Goal: Task Accomplishment & Management: Complete application form

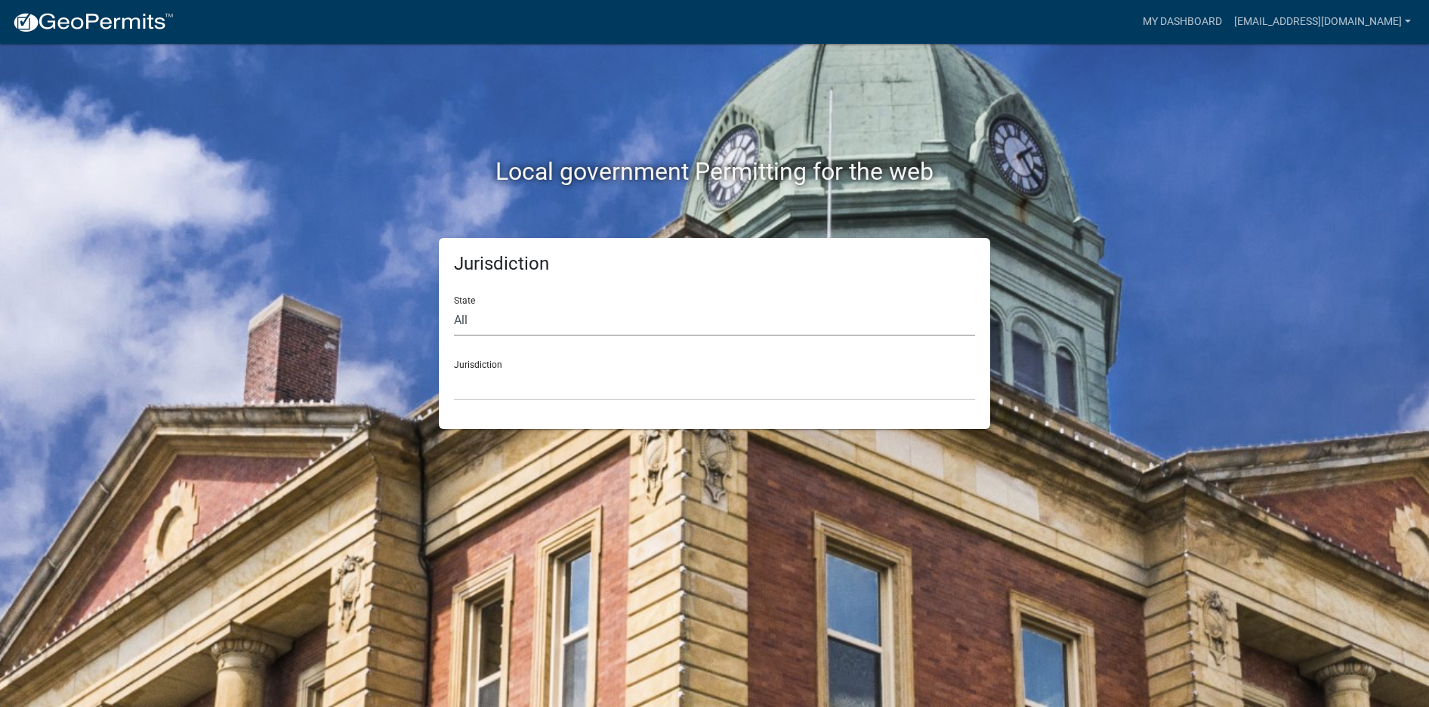
click at [454, 305] on select "All [US_STATE] [US_STATE] [US_STATE] [US_STATE] [US_STATE] [US_STATE] [US_STATE…" at bounding box center [714, 320] width 521 height 31
click option "All" at bounding box center [0, 0] width 0 height 0
click at [454, 305] on select "All [US_STATE] [US_STATE] [US_STATE] [US_STATE] [US_STATE] [US_STATE] [US_STATE…" at bounding box center [714, 320] width 521 height 31
select select "[US_STATE]"
click option "[US_STATE]" at bounding box center [0, 0] width 0 height 0
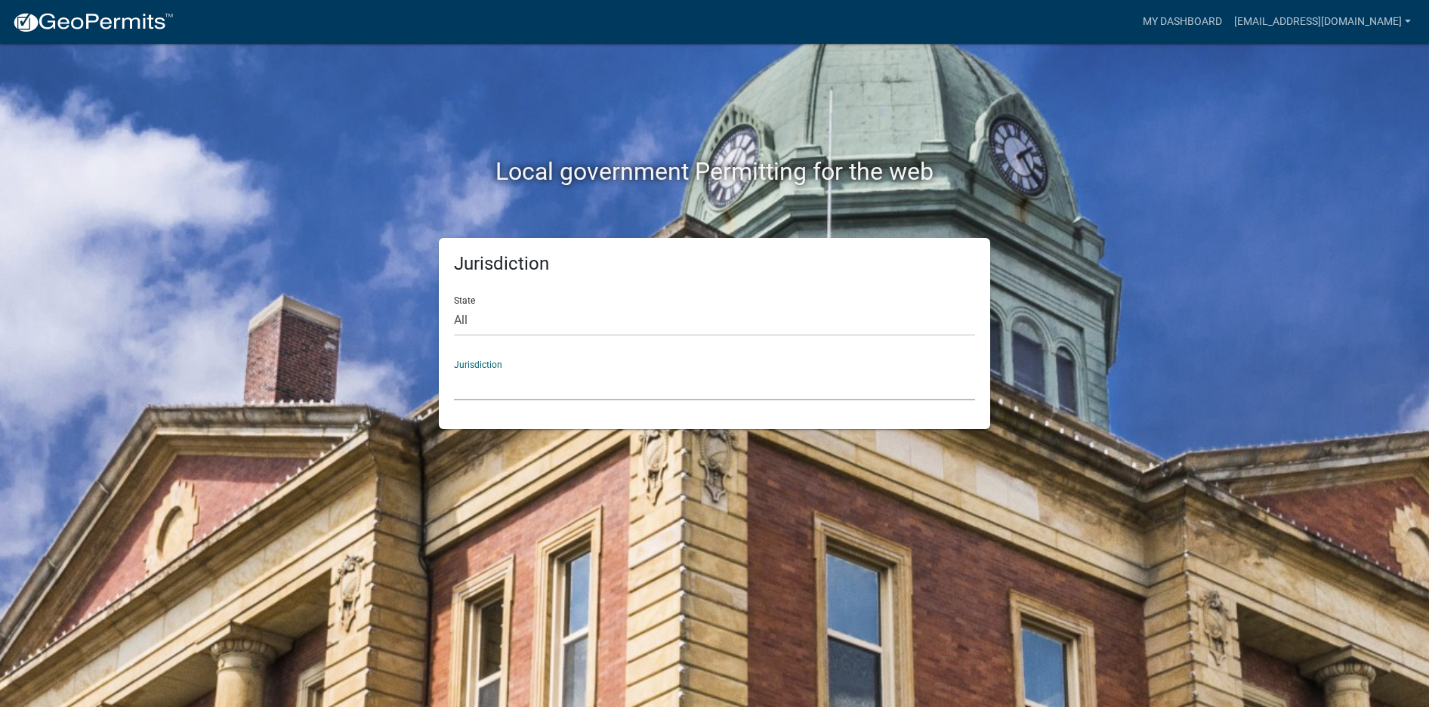
click at [454, 369] on select "City of [GEOGRAPHIC_DATA], [US_STATE] City of [GEOGRAPHIC_DATA], [US_STATE] Cit…" at bounding box center [714, 384] width 521 height 31
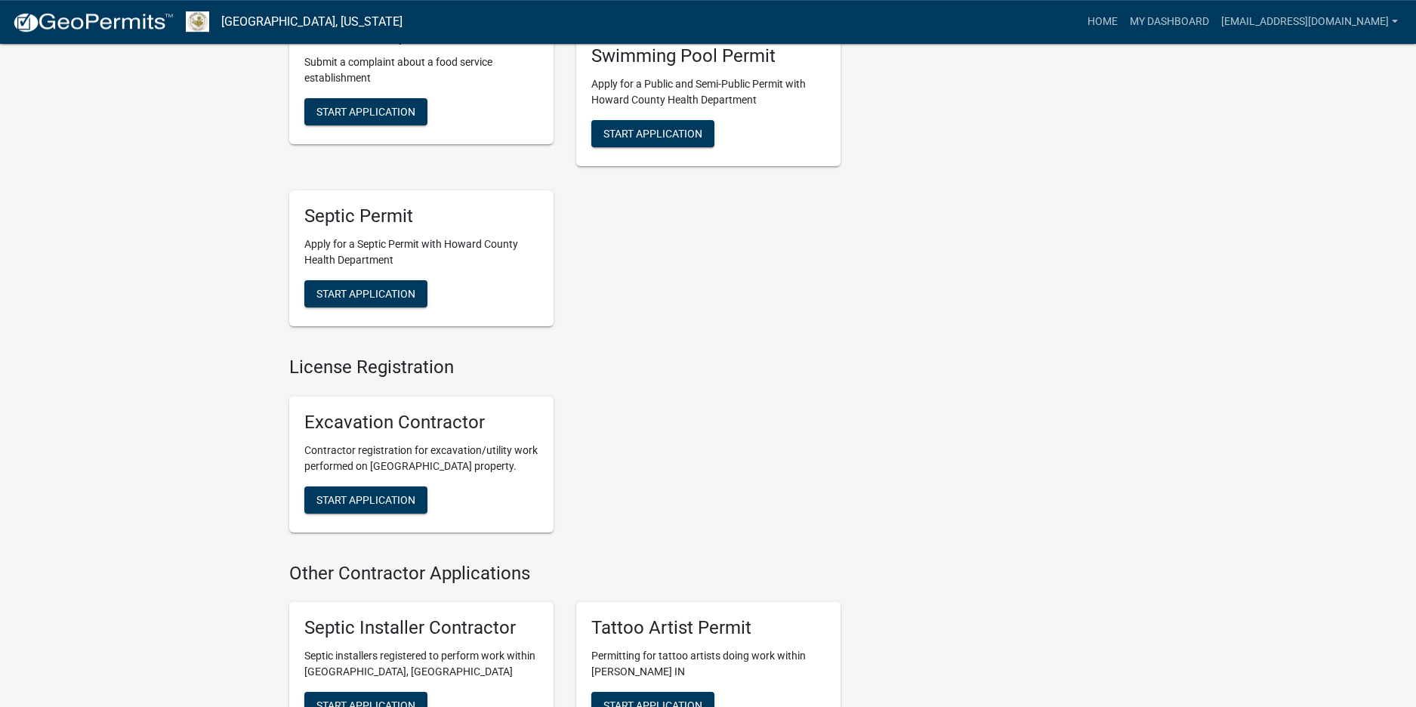
scroll to position [1925, 0]
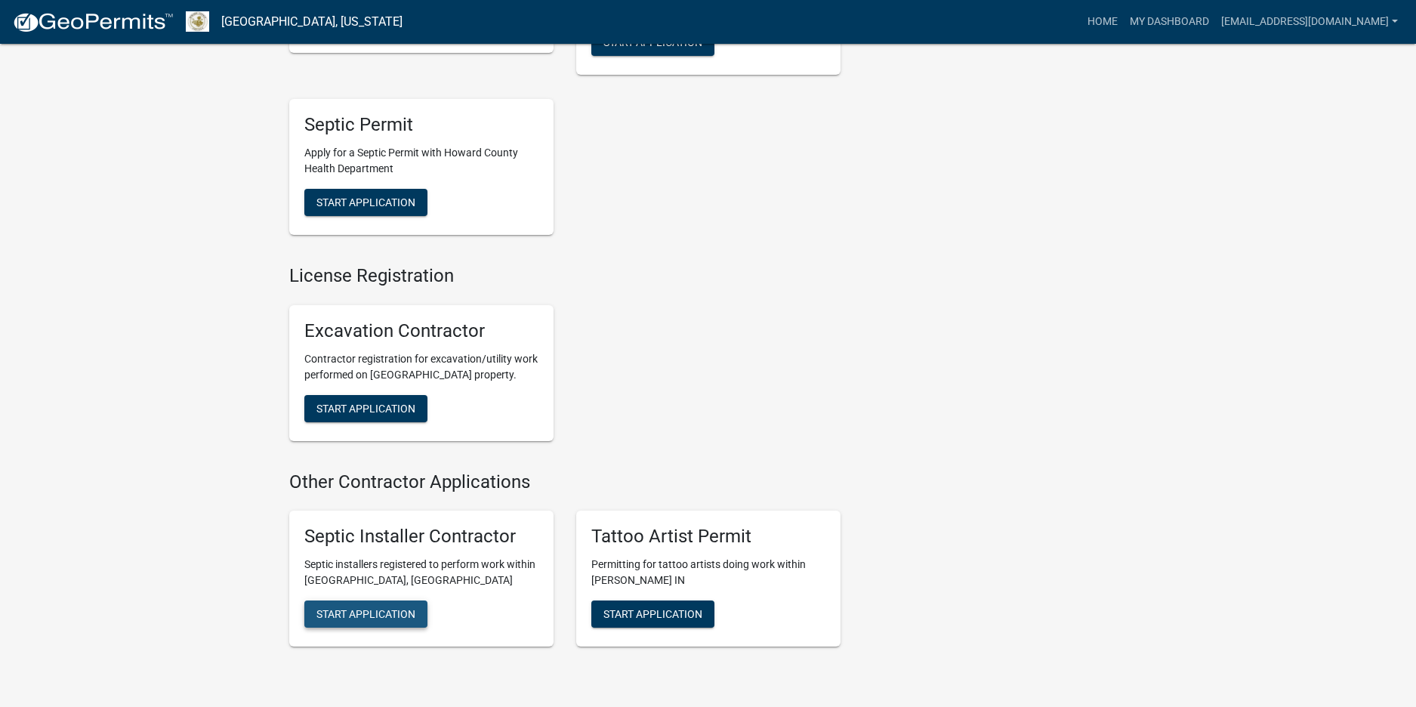
click at [359, 608] on span "Start Application" at bounding box center [365, 614] width 99 height 12
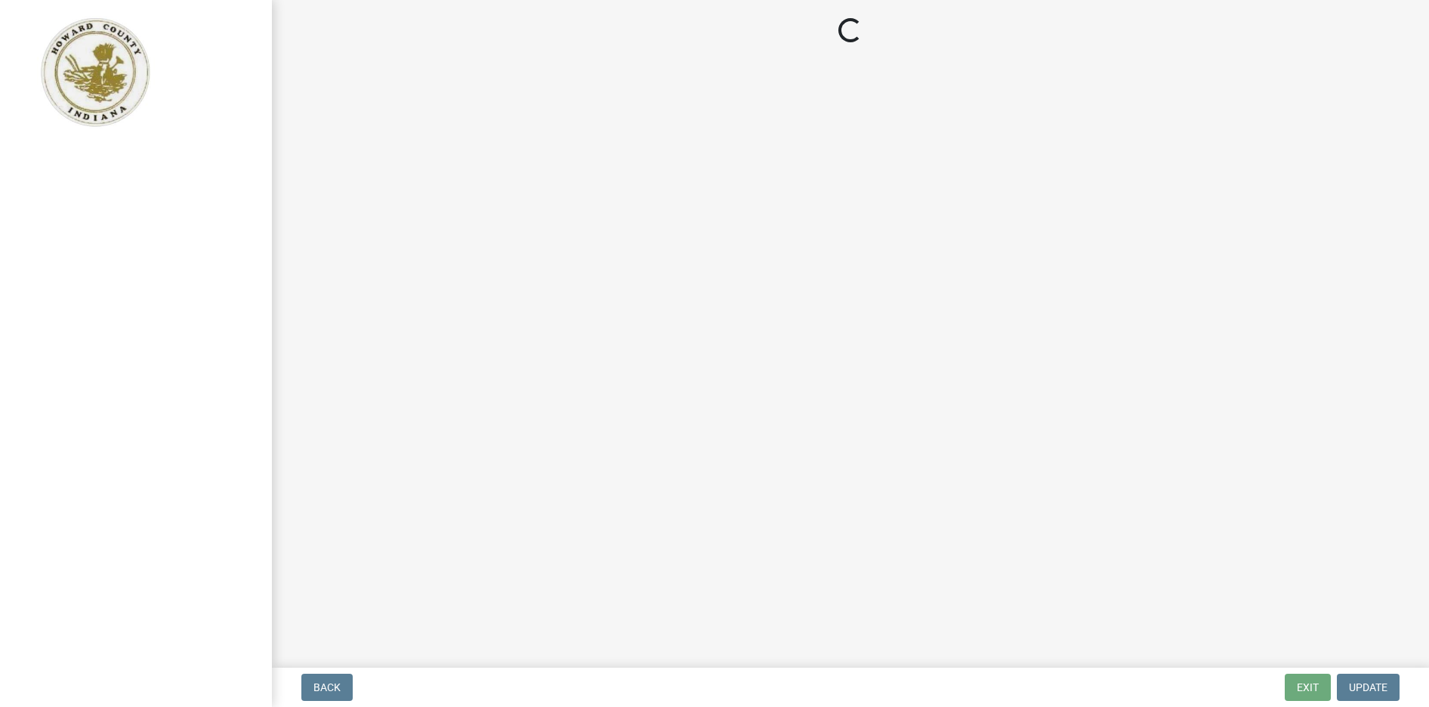
select select "[US_STATE]"
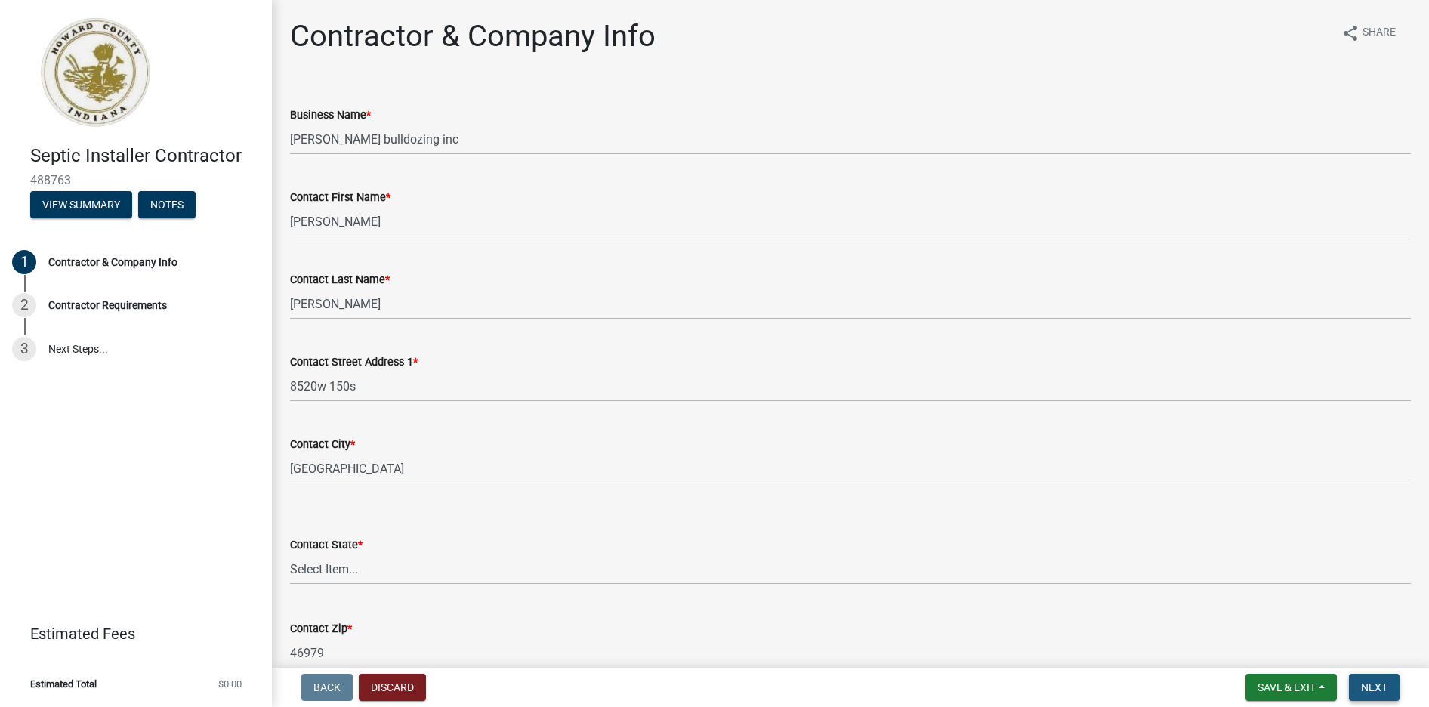
click at [1369, 685] on span "Next" at bounding box center [1374, 687] width 26 height 12
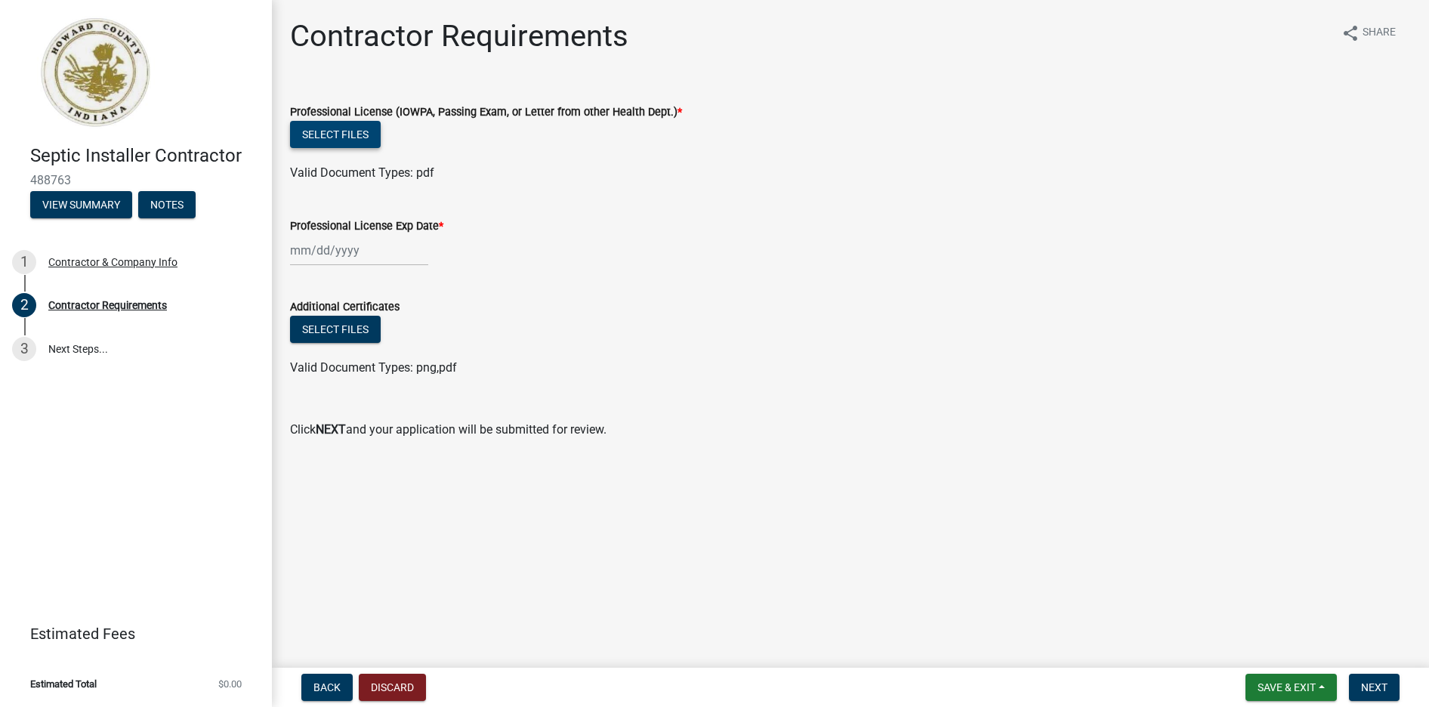
click at [350, 140] on button "Select files" at bounding box center [335, 134] width 91 height 27
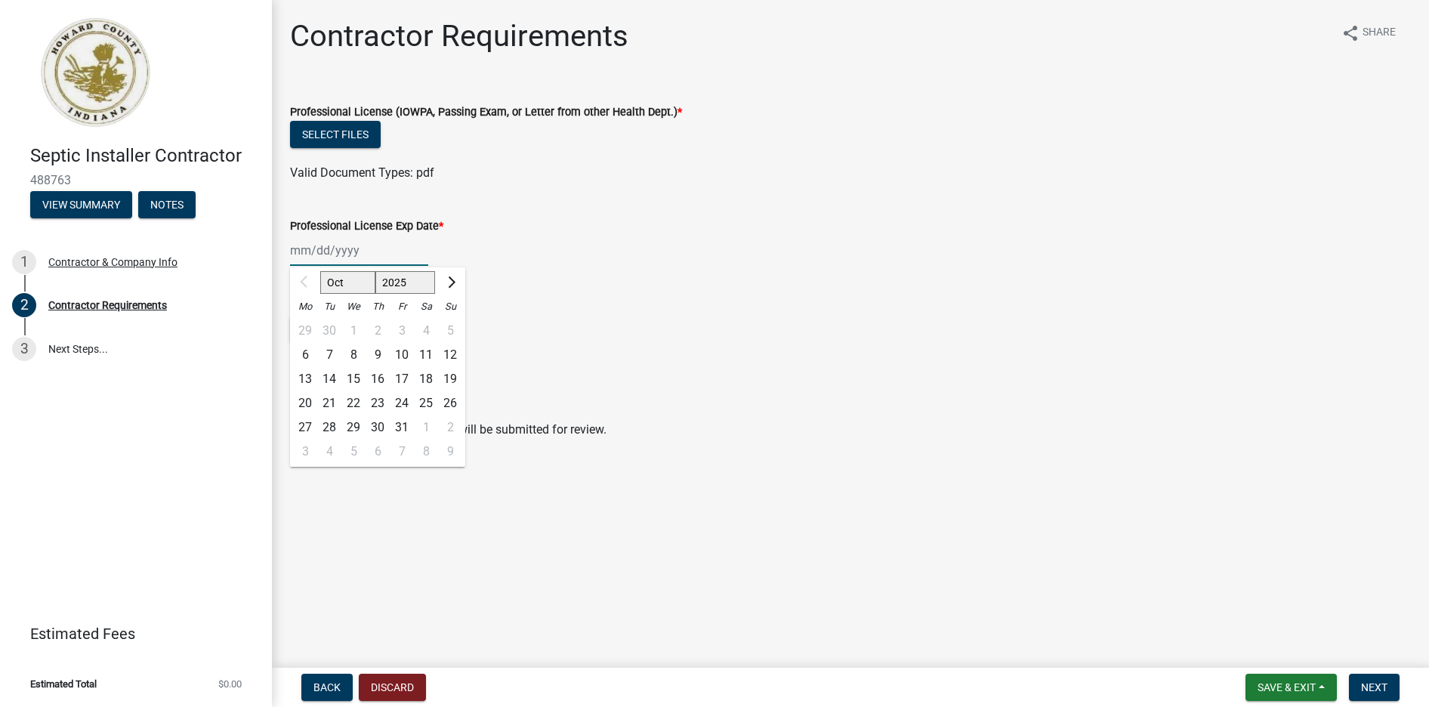
drag, startPoint x: 258, startPoint y: 245, endPoint x: 193, endPoint y: 245, distance: 64.9
click at [290, 245] on input "Professional License Exp Date *" at bounding box center [359, 250] width 138 height 31
click at [447, 280] on span "Next month" at bounding box center [449, 281] width 11 height 11
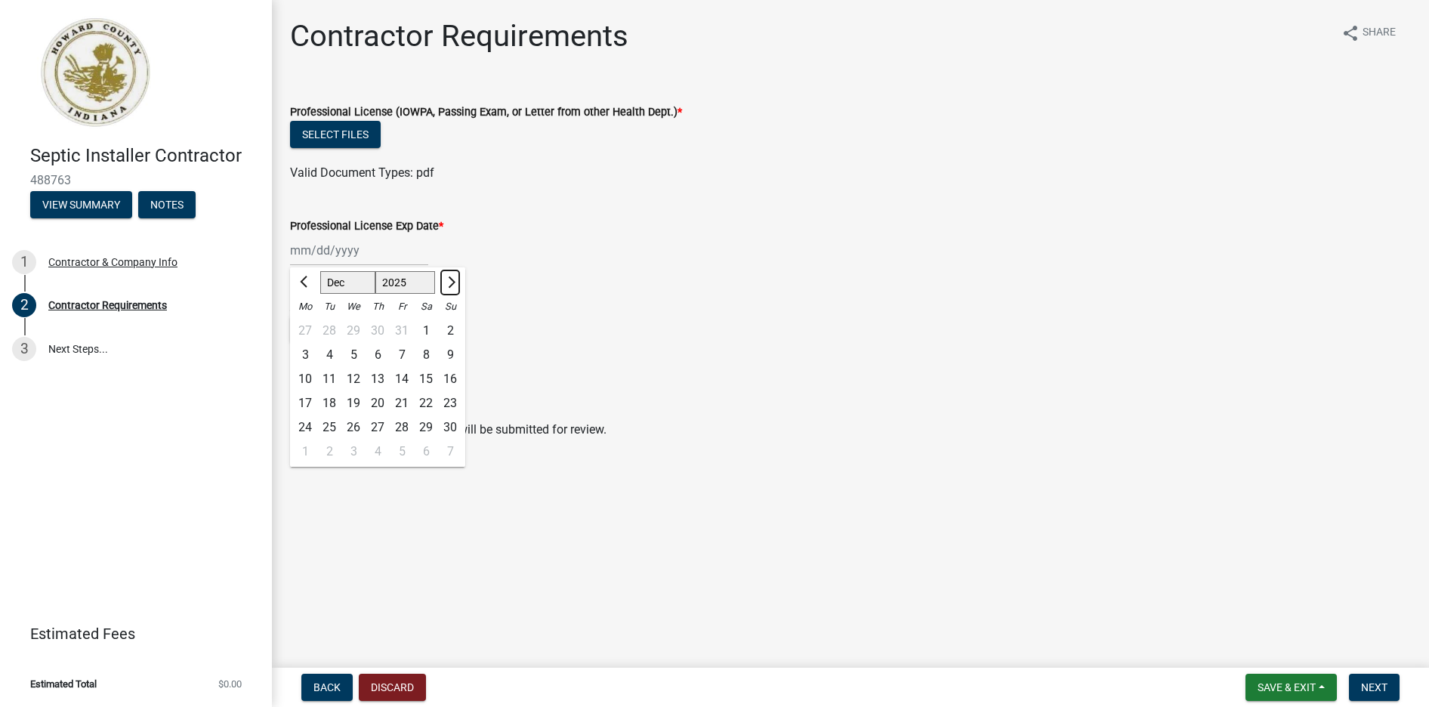
select select "1"
select select "2026"
click at [447, 280] on span "Next month" at bounding box center [449, 281] width 11 height 11
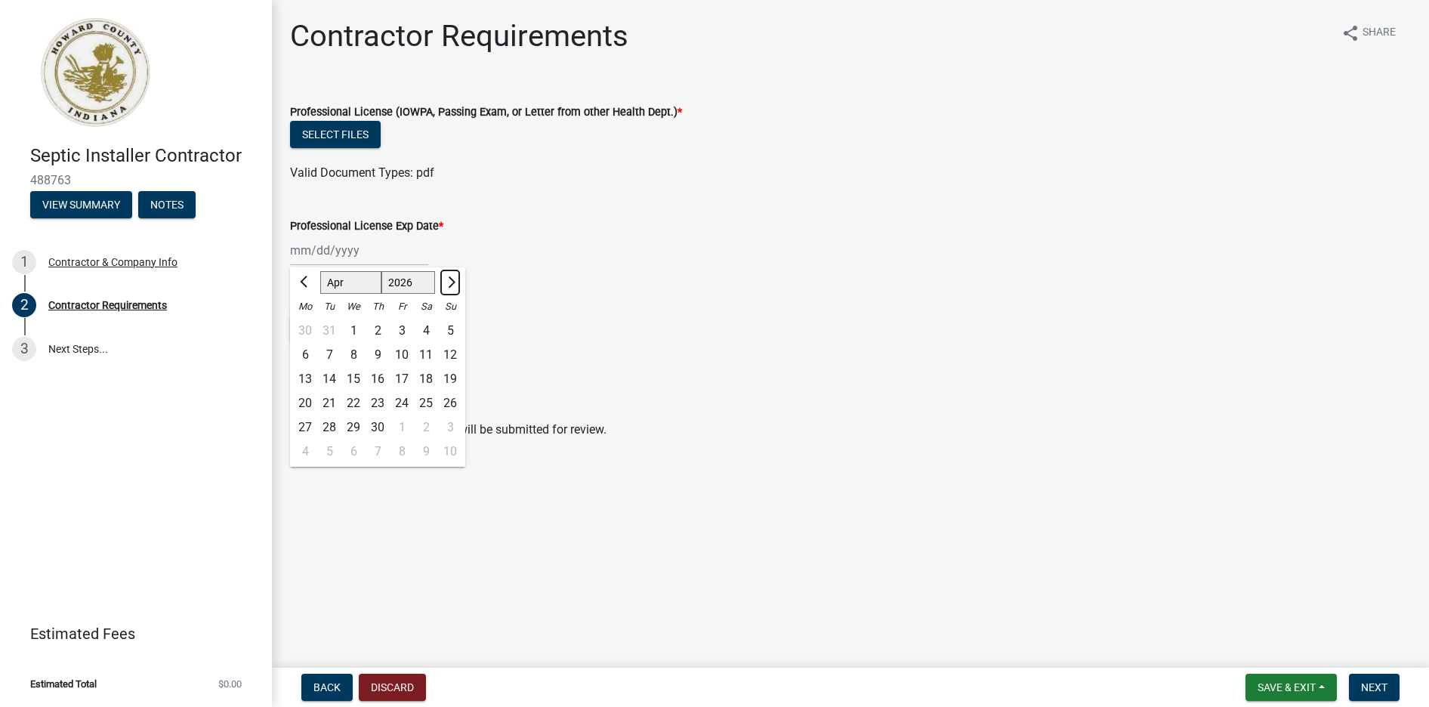
click at [447, 280] on span "Next month" at bounding box center [449, 281] width 11 height 11
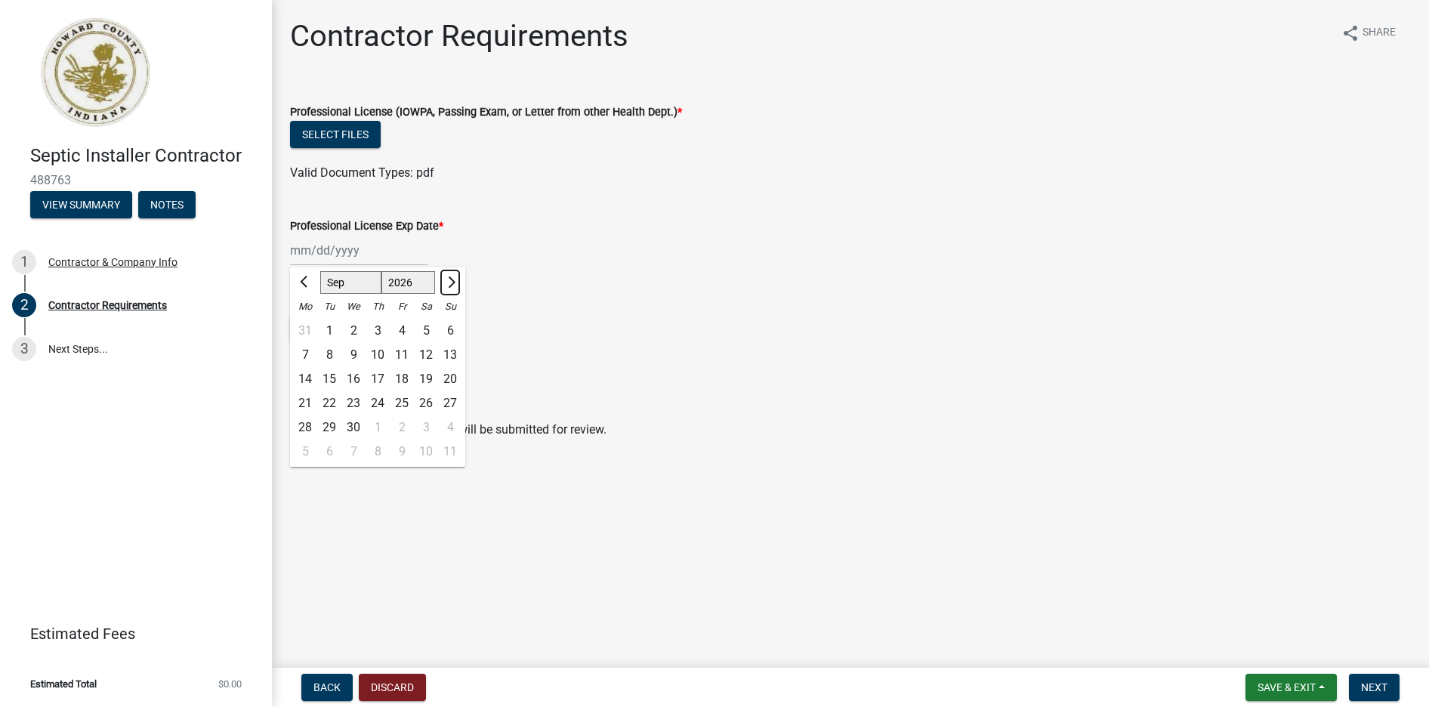
click at [447, 280] on span "Next month" at bounding box center [449, 281] width 11 height 11
select select "1"
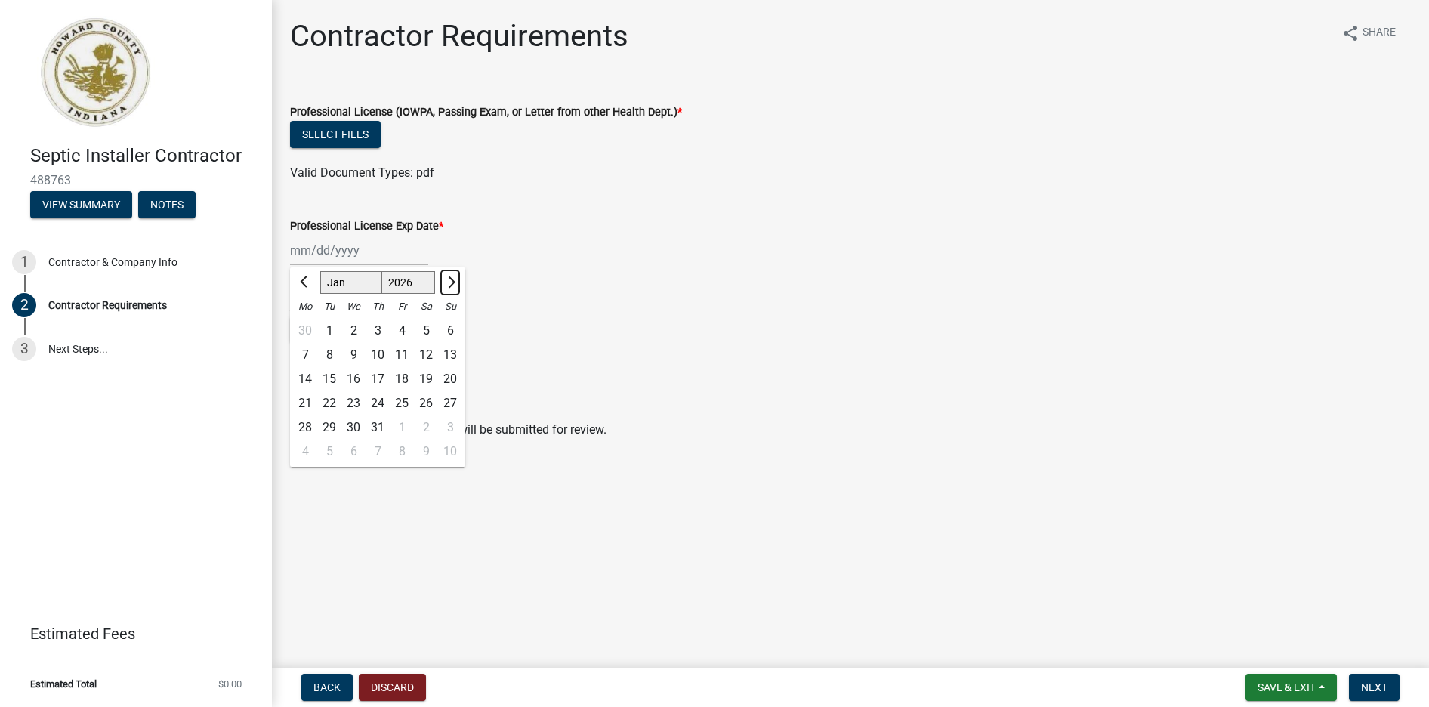
select select "2027"
click at [447, 280] on span "Next month" at bounding box center [449, 281] width 11 height 11
select select "2"
click at [425, 381] on div "20" at bounding box center [426, 379] width 24 height 24
type input "[DATE]"
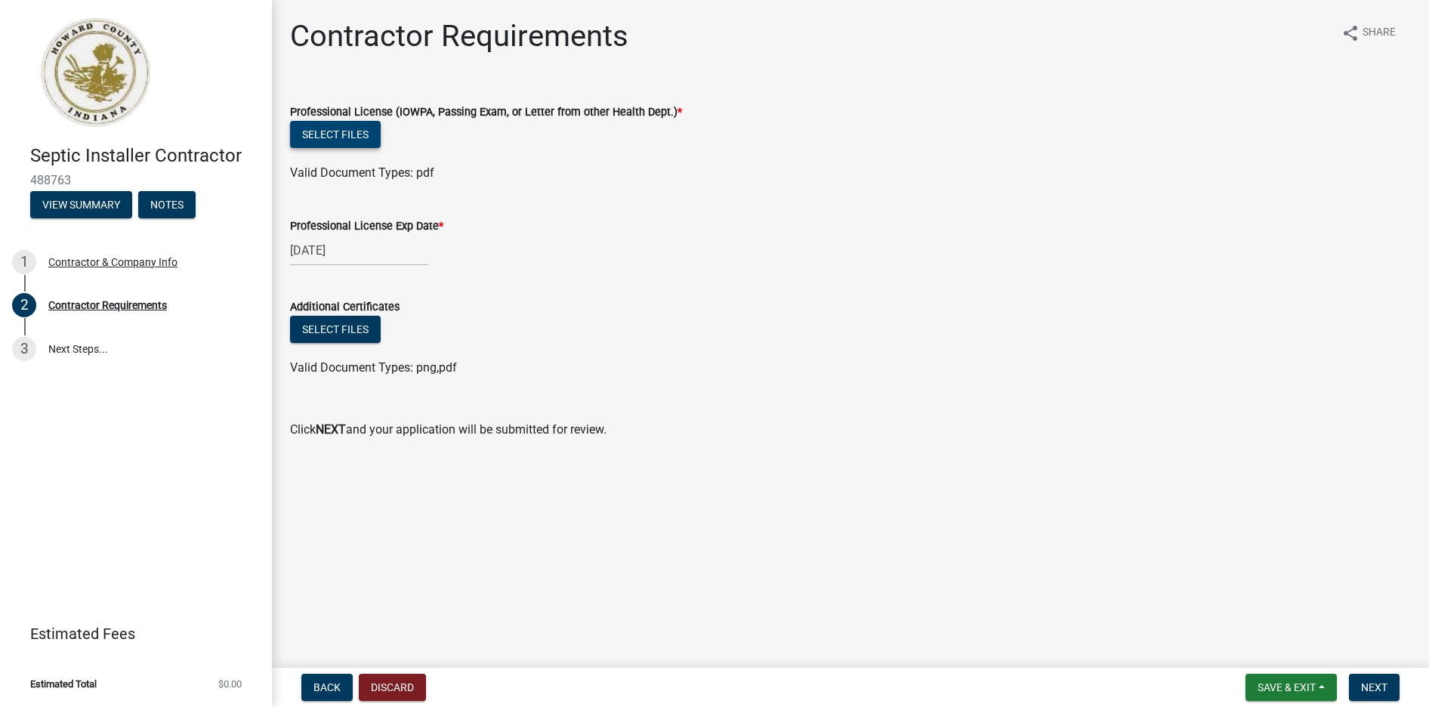
click at [371, 133] on button "Select files" at bounding box center [335, 134] width 91 height 27
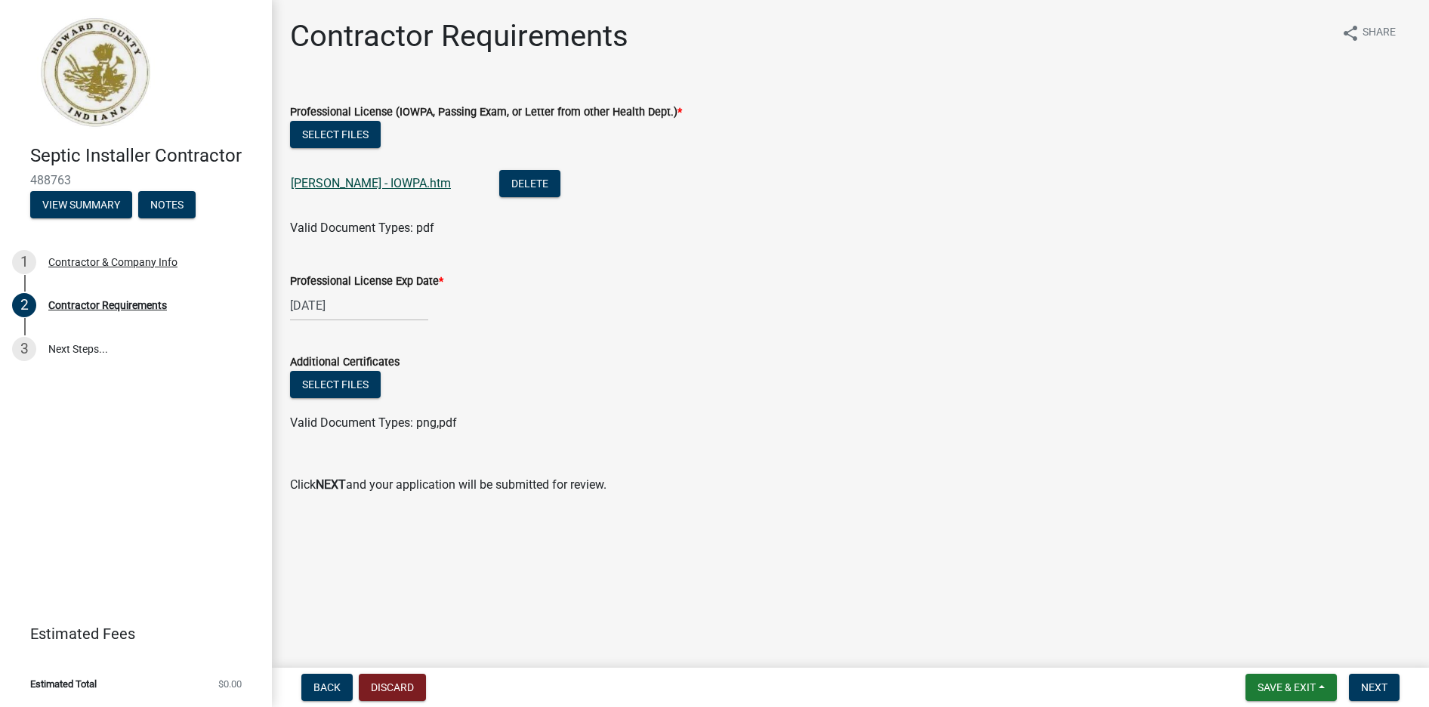
click at [374, 184] on link "[PERSON_NAME] - IOWPA.htm" at bounding box center [371, 183] width 160 height 14
click at [374, 188] on link "[PERSON_NAME] - IOWPA.htm" at bounding box center [371, 183] width 160 height 14
click at [333, 181] on link "[PERSON_NAME] - IOWPA.htm" at bounding box center [371, 183] width 160 height 14
click at [499, 181] on button "Delete" at bounding box center [529, 183] width 61 height 27
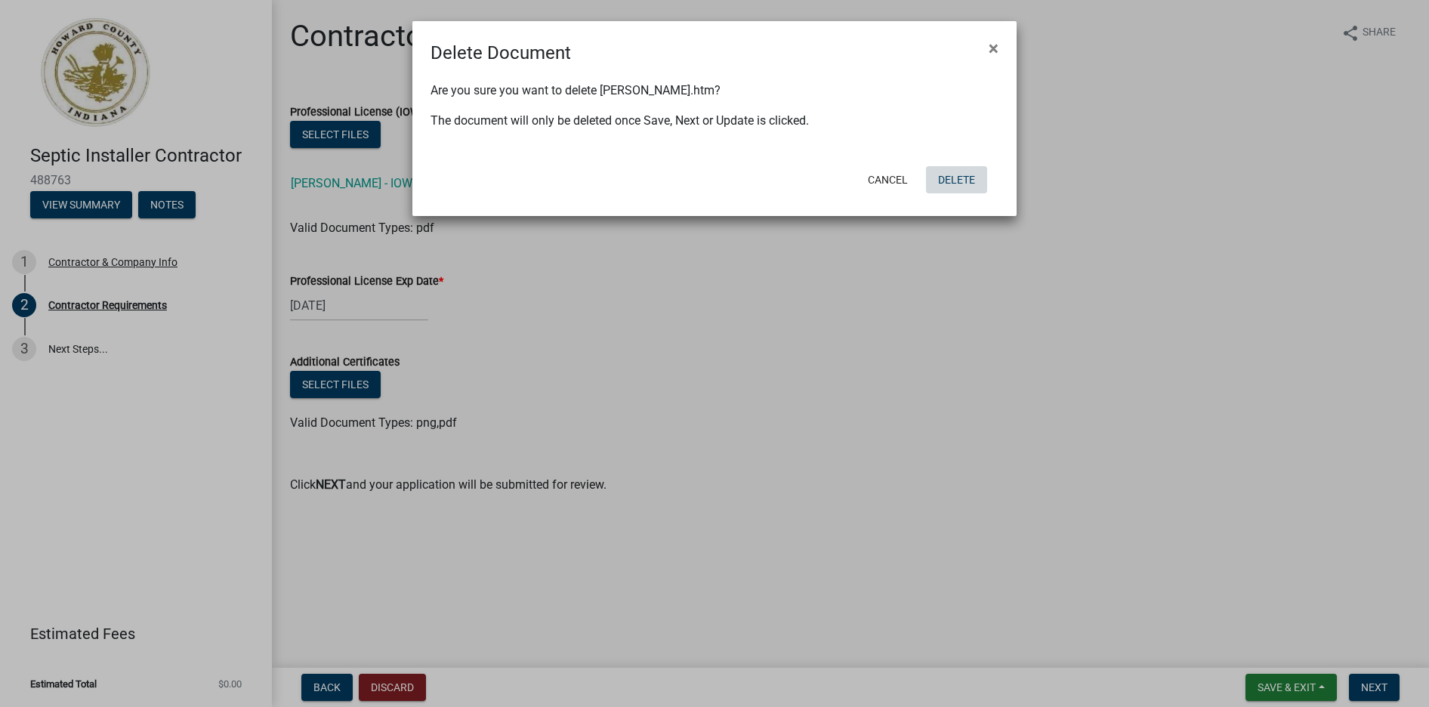
click at [954, 179] on button "Delete" at bounding box center [956, 179] width 61 height 27
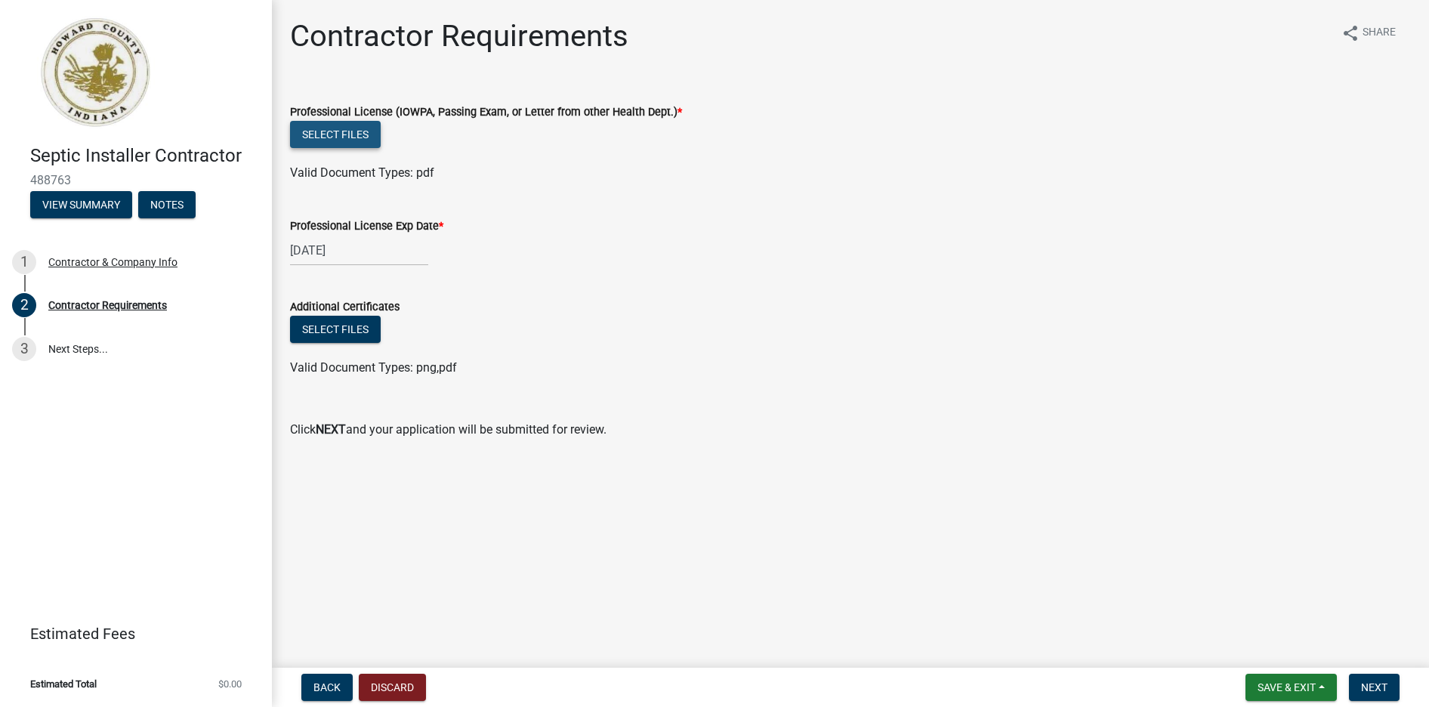
click at [343, 131] on button "Select files" at bounding box center [335, 134] width 91 height 27
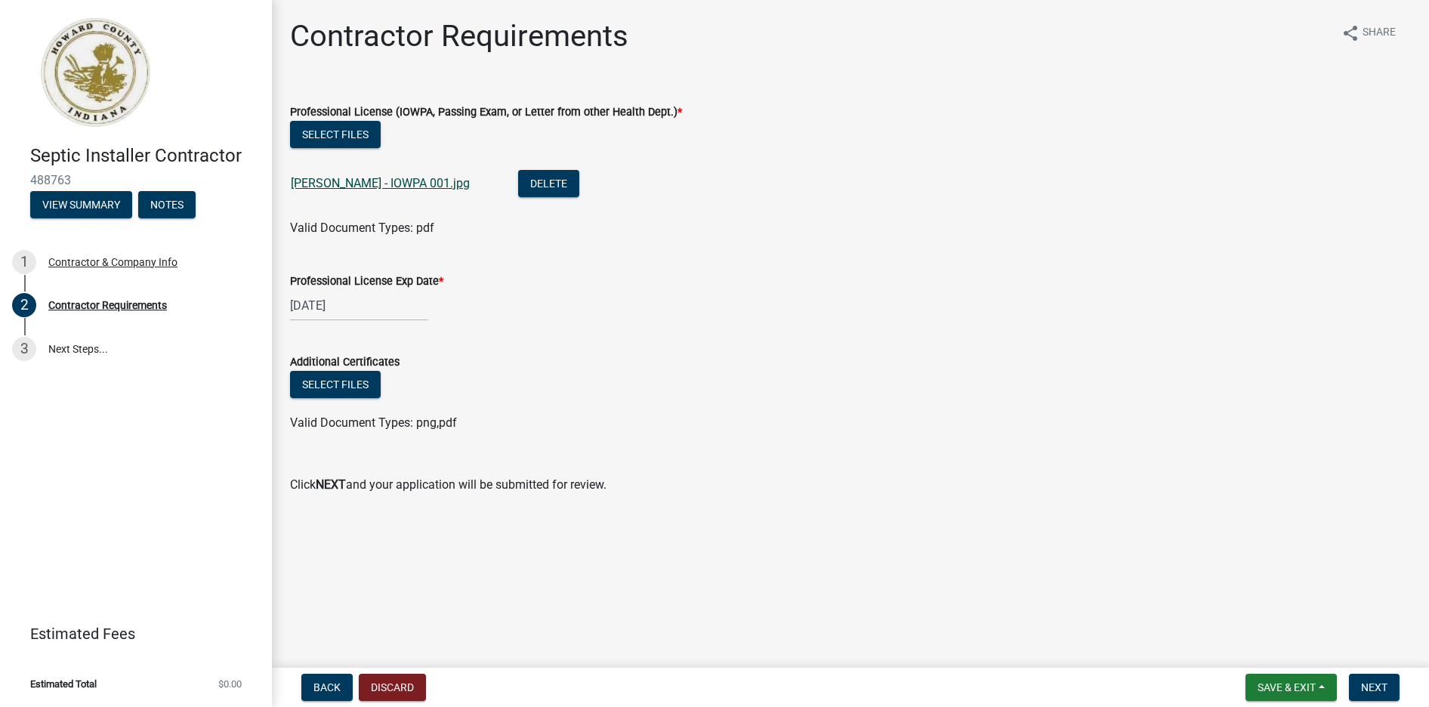
click at [364, 185] on link "[PERSON_NAME] - IOWPA 001.jpg" at bounding box center [380, 183] width 179 height 14
click at [1364, 677] on button "Next" at bounding box center [1373, 686] width 51 height 27
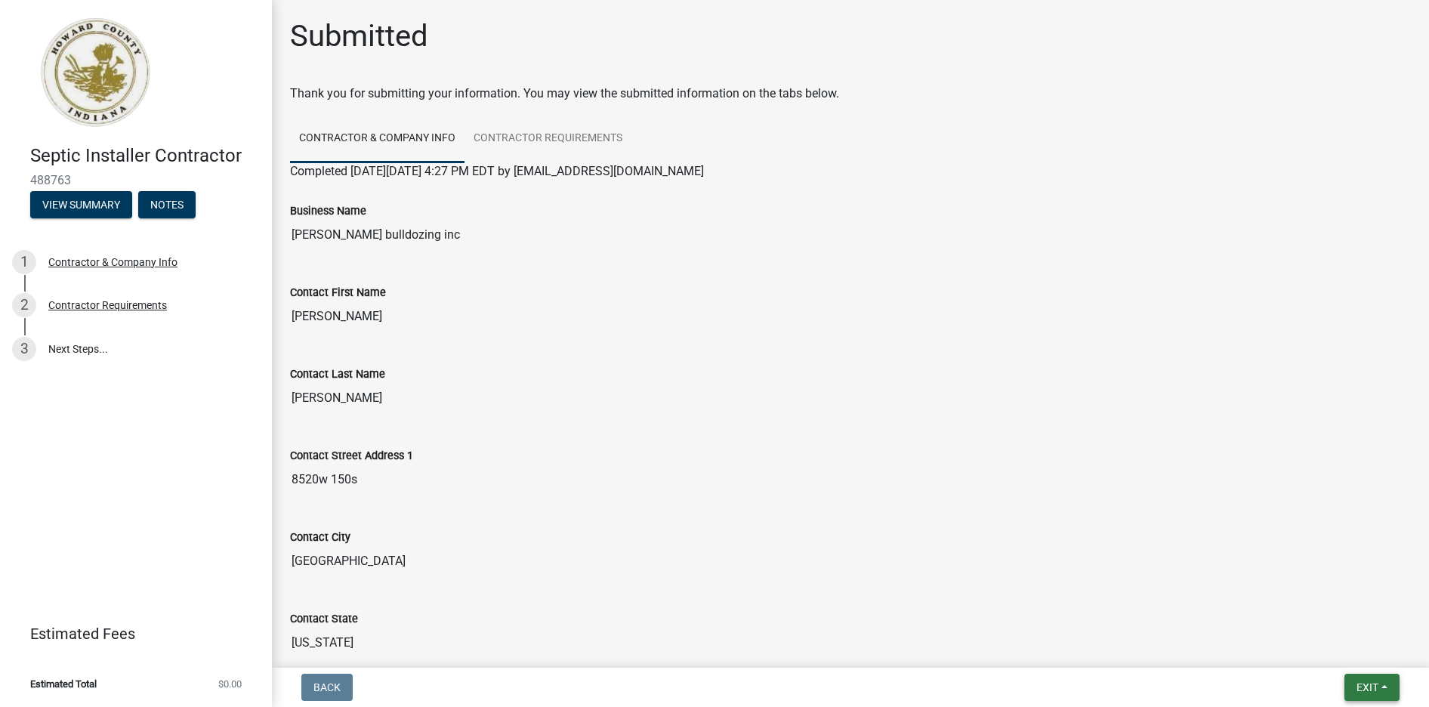
click at [1360, 683] on span "Exit" at bounding box center [1367, 687] width 22 height 12
click at [1318, 641] on button "Save & Exit" at bounding box center [1338, 648] width 121 height 36
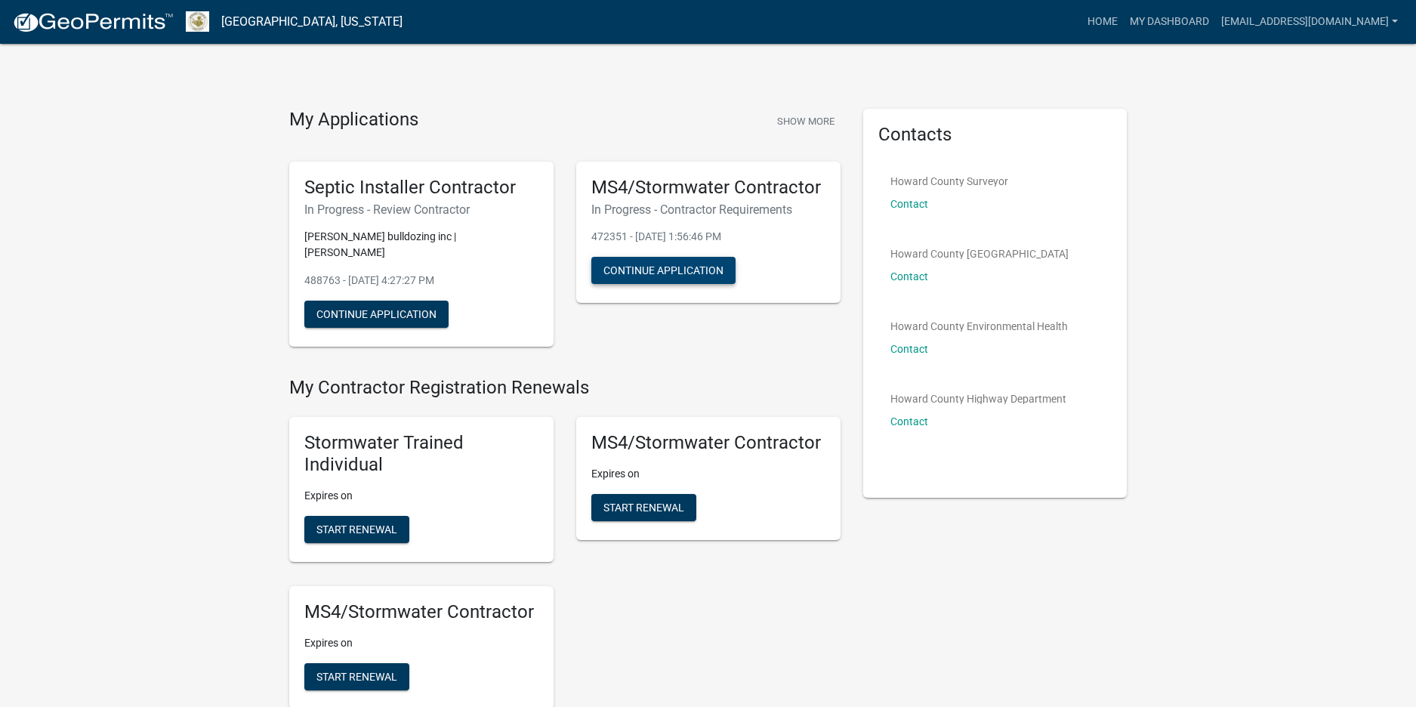
click at [643, 267] on button "Continue Application" at bounding box center [663, 270] width 144 height 27
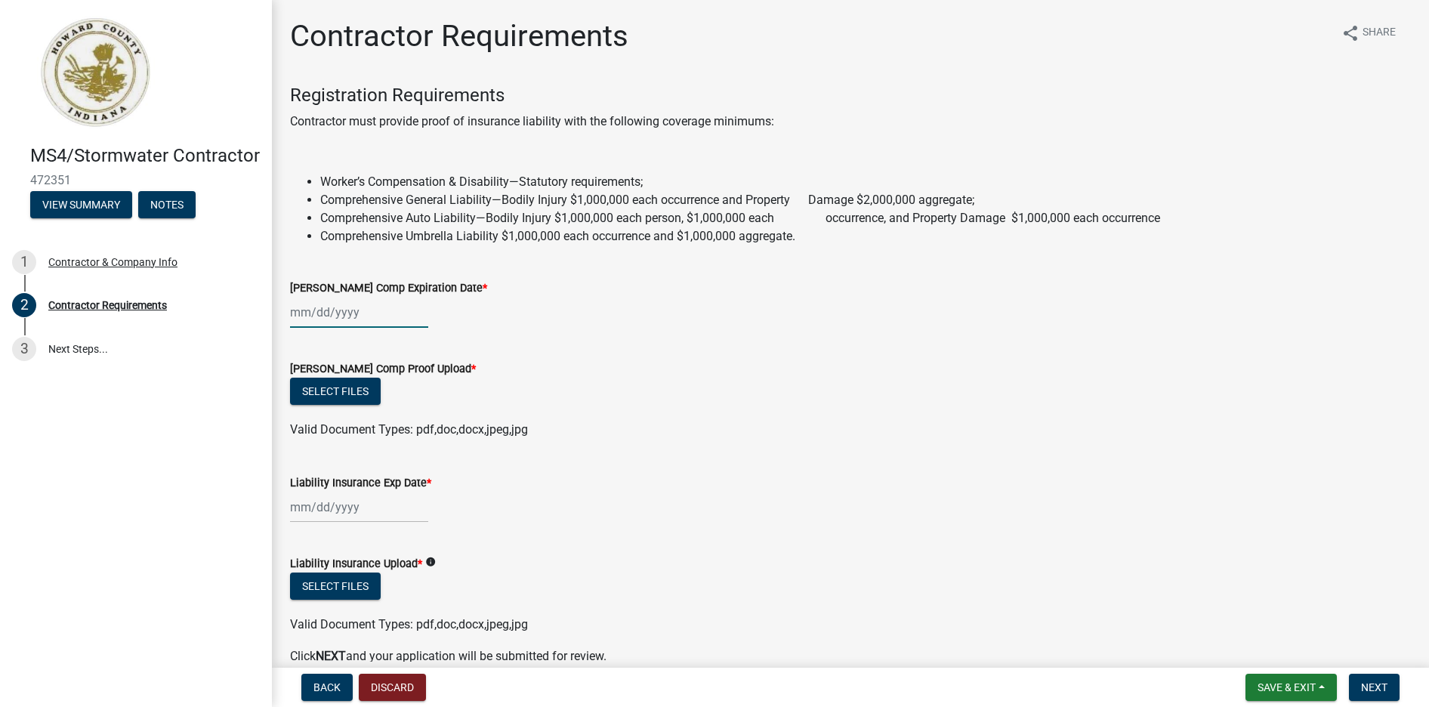
click at [395, 313] on input "[PERSON_NAME] Comp Expiration Date *" at bounding box center [359, 312] width 138 height 31
select select "10"
select select "2025"
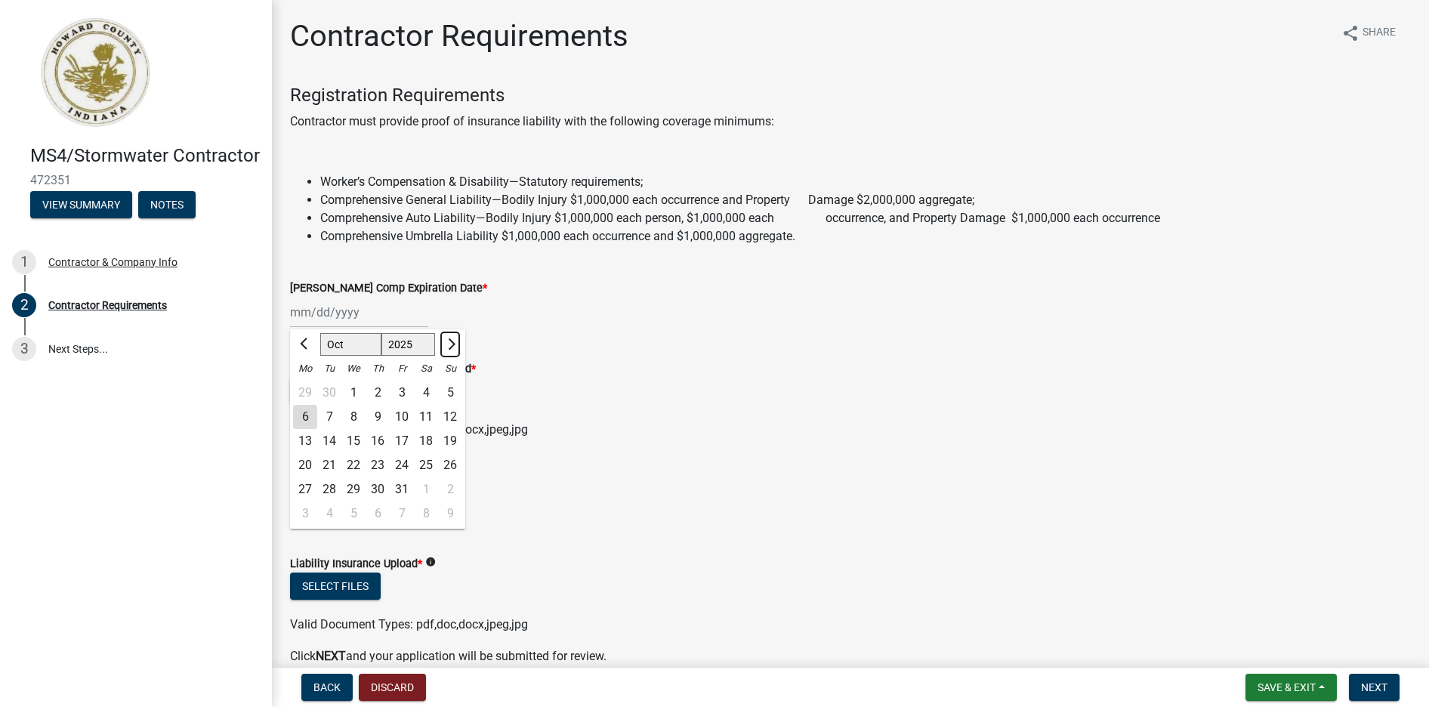
click at [458, 344] on button "Next month" at bounding box center [450, 344] width 18 height 24
select select "1"
select select "2026"
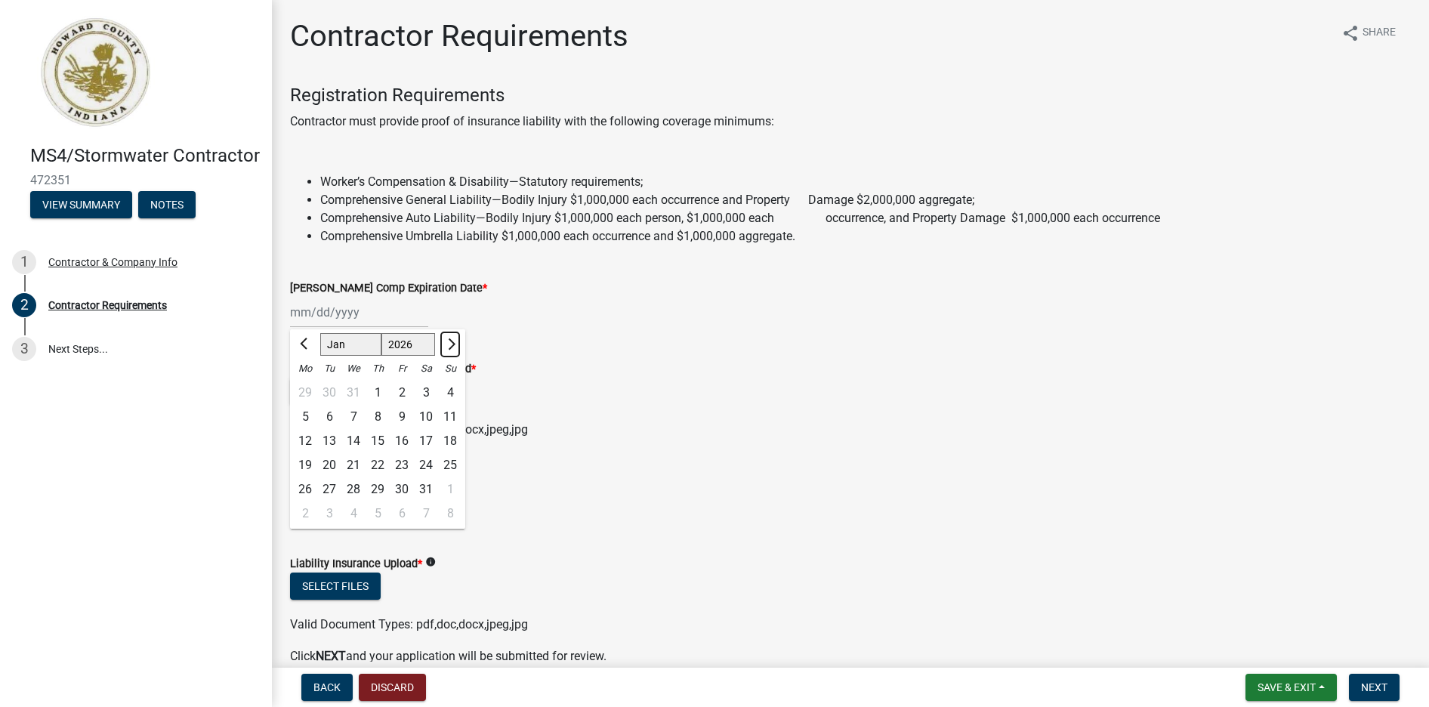
click at [458, 344] on button "Next month" at bounding box center [450, 344] width 18 height 24
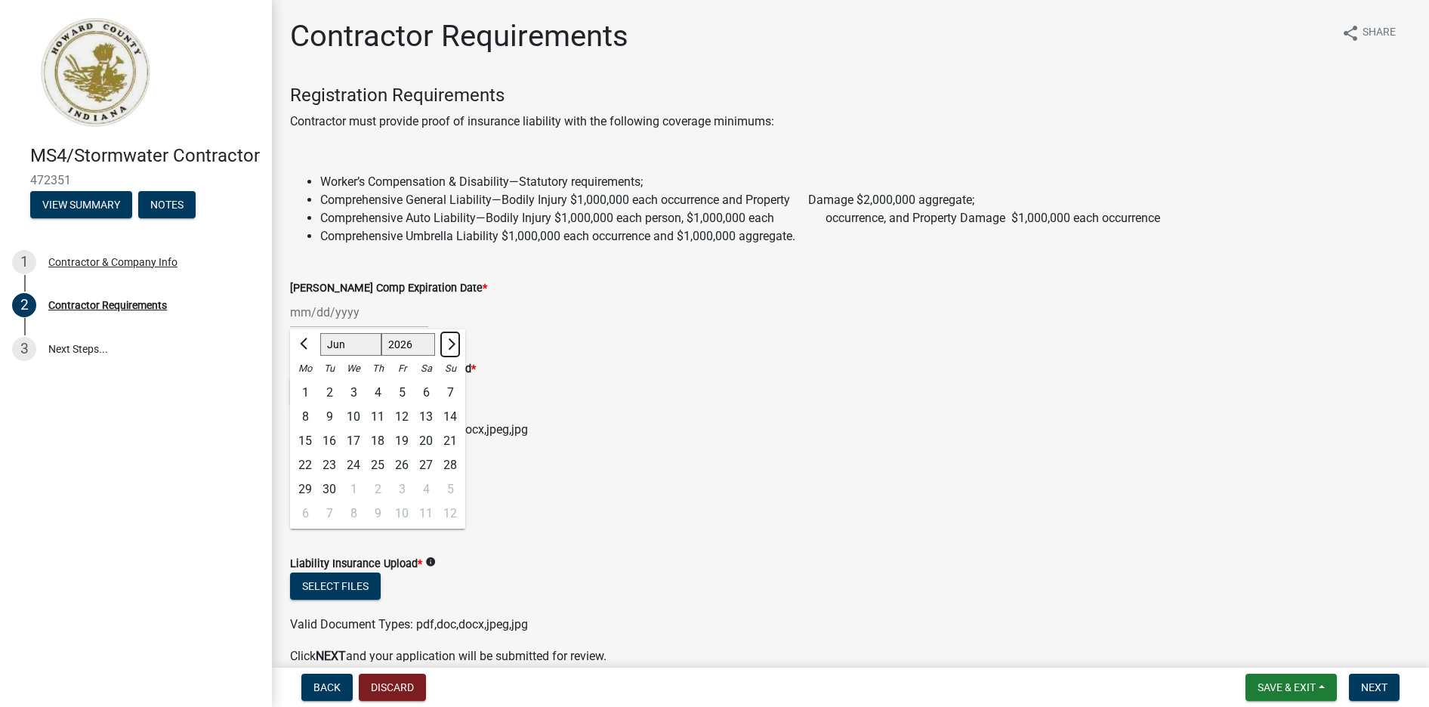
click at [458, 344] on button "Next month" at bounding box center [450, 344] width 18 height 24
select select "10"
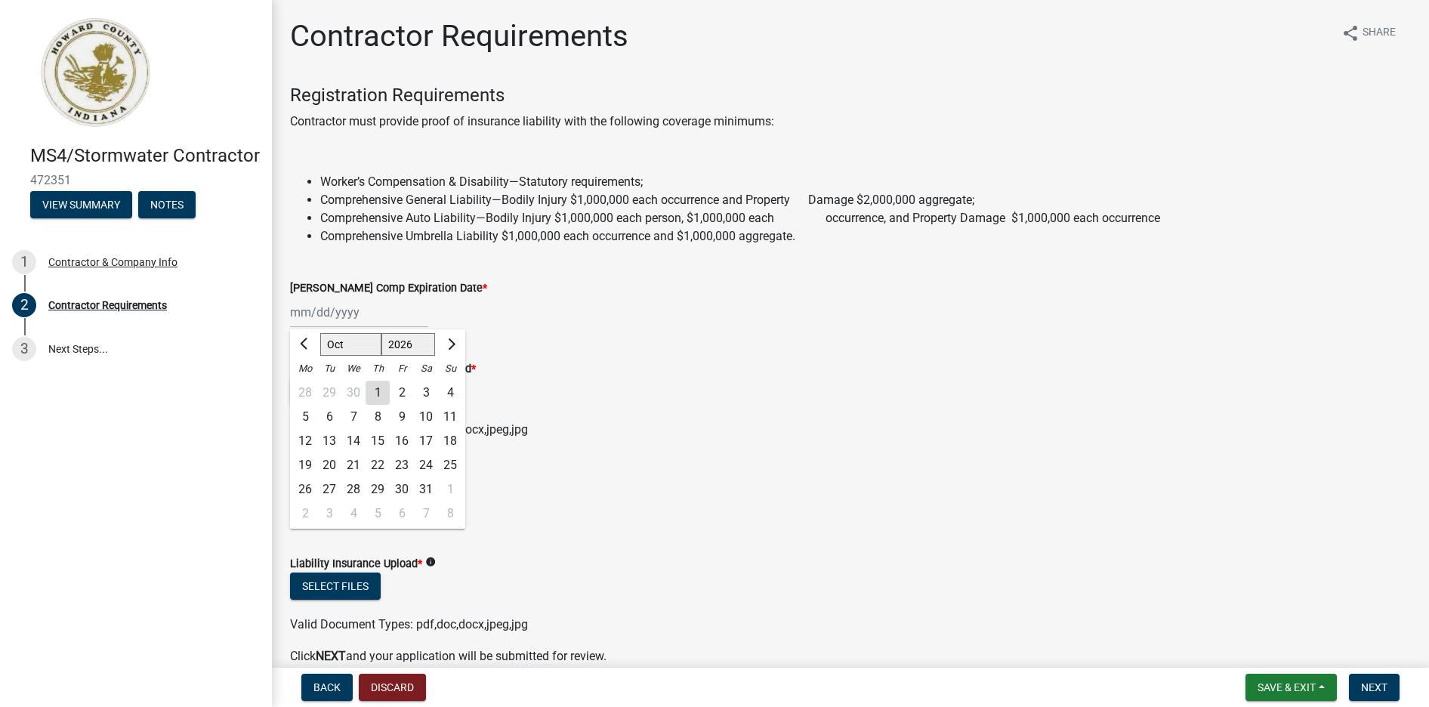
click at [381, 390] on div "1" at bounding box center [377, 393] width 24 height 24
type input "[DATE]"
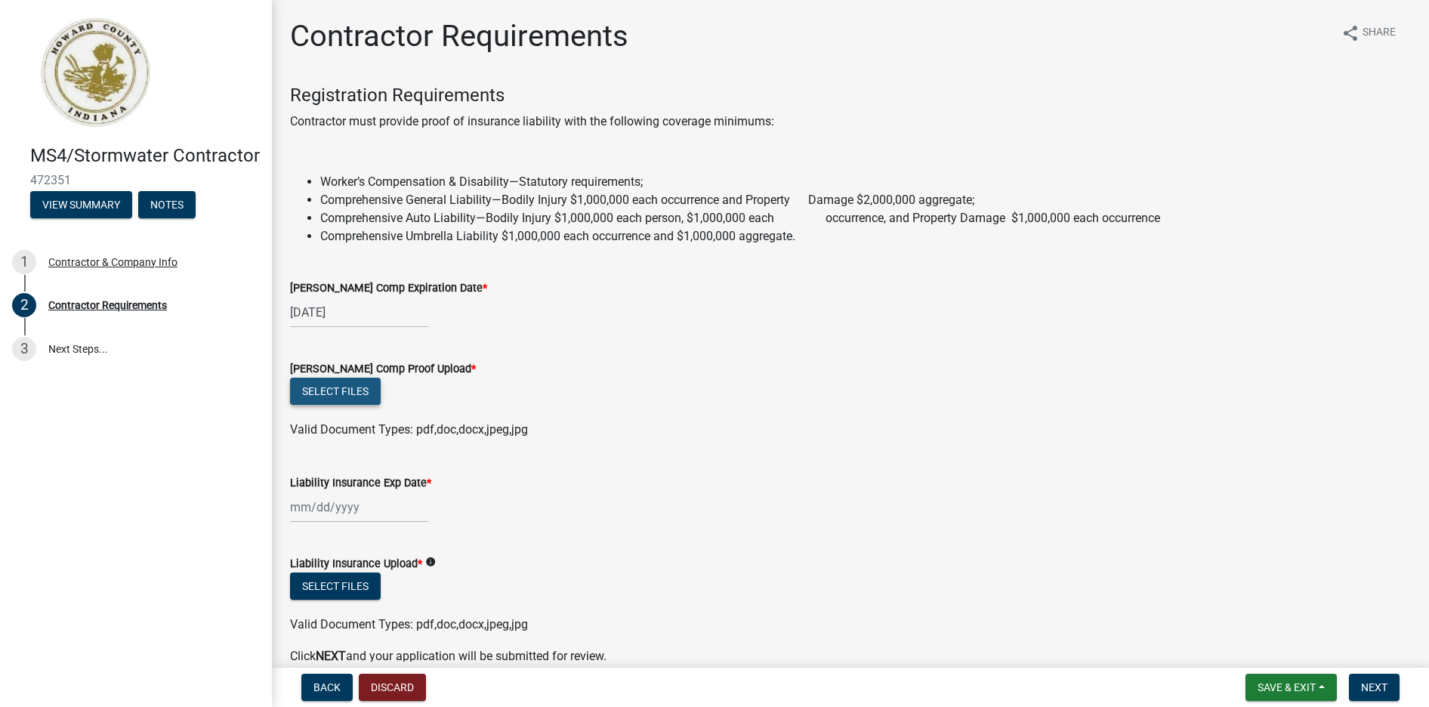
click at [361, 391] on button "Select files" at bounding box center [335, 391] width 91 height 27
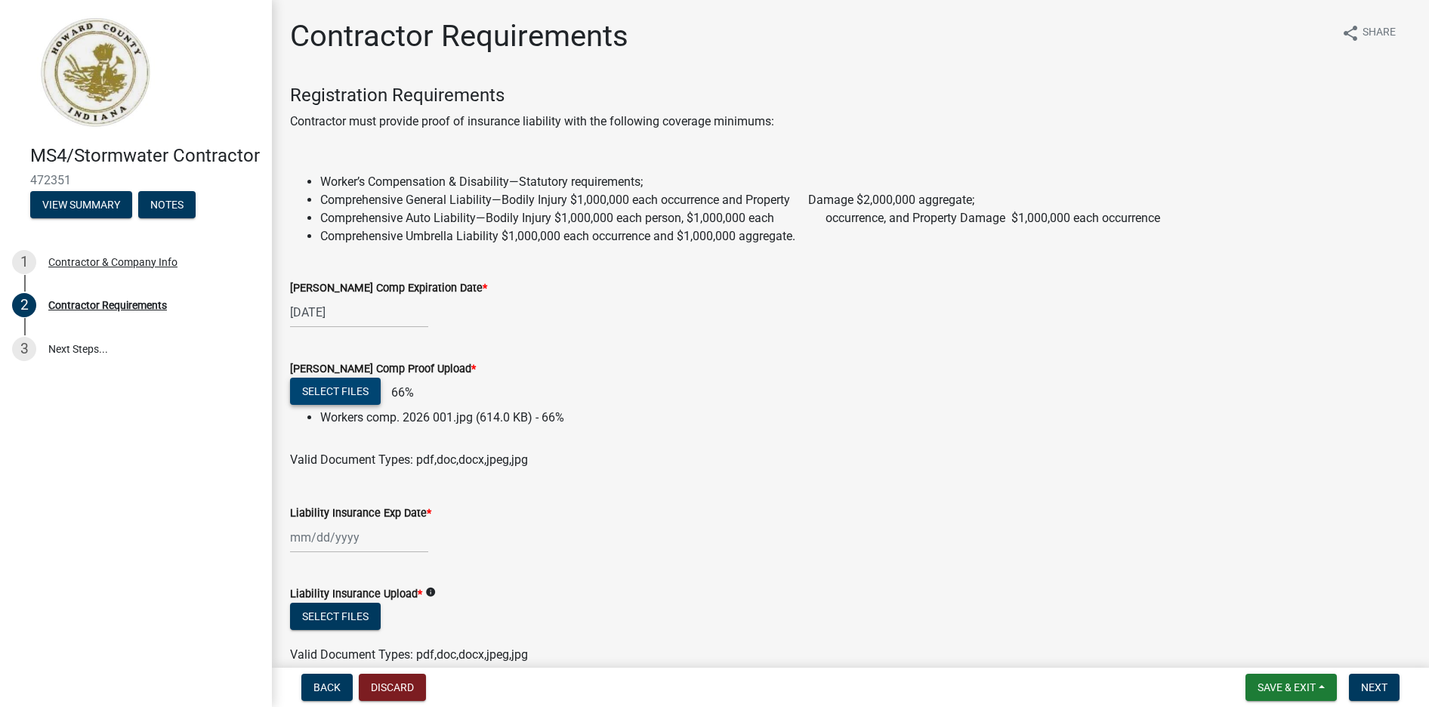
scroll to position [106, 0]
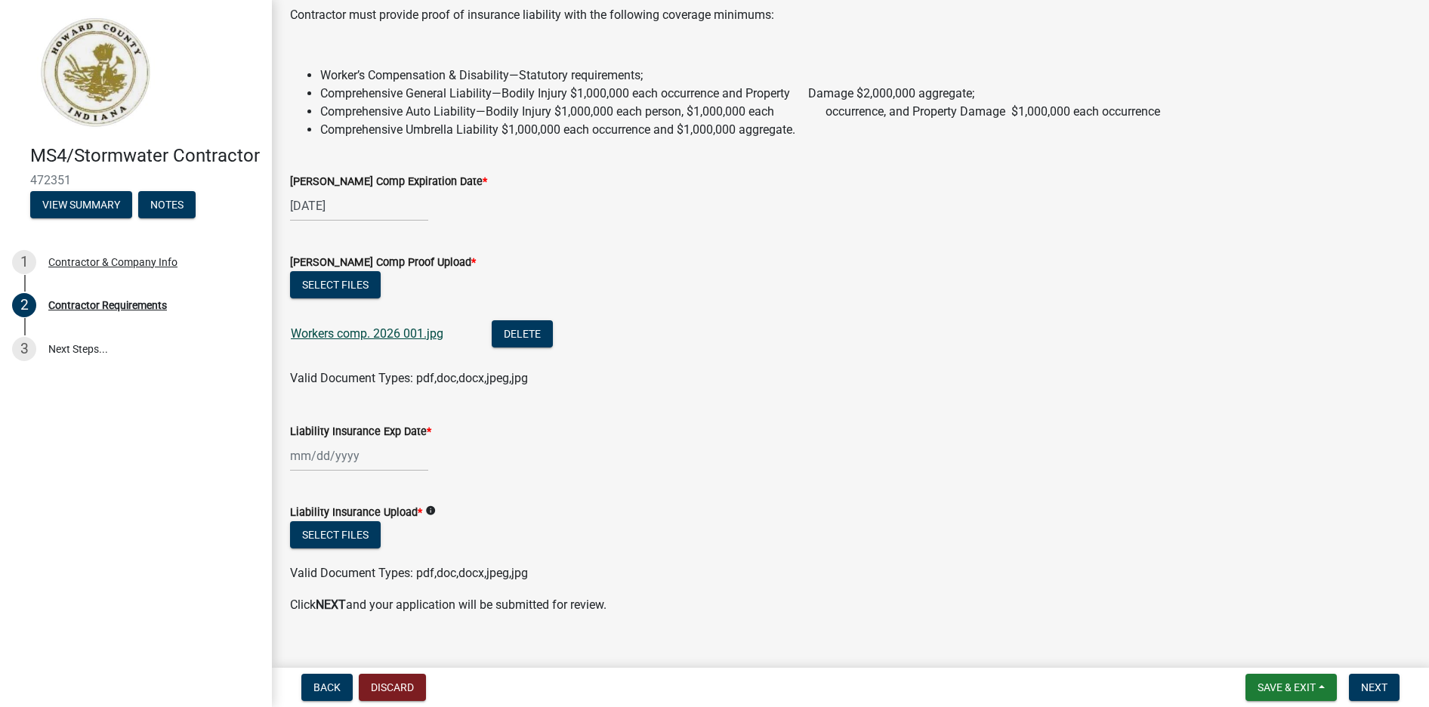
click at [367, 333] on link "Workers comp. 2026 001.jpg" at bounding box center [367, 333] width 153 height 14
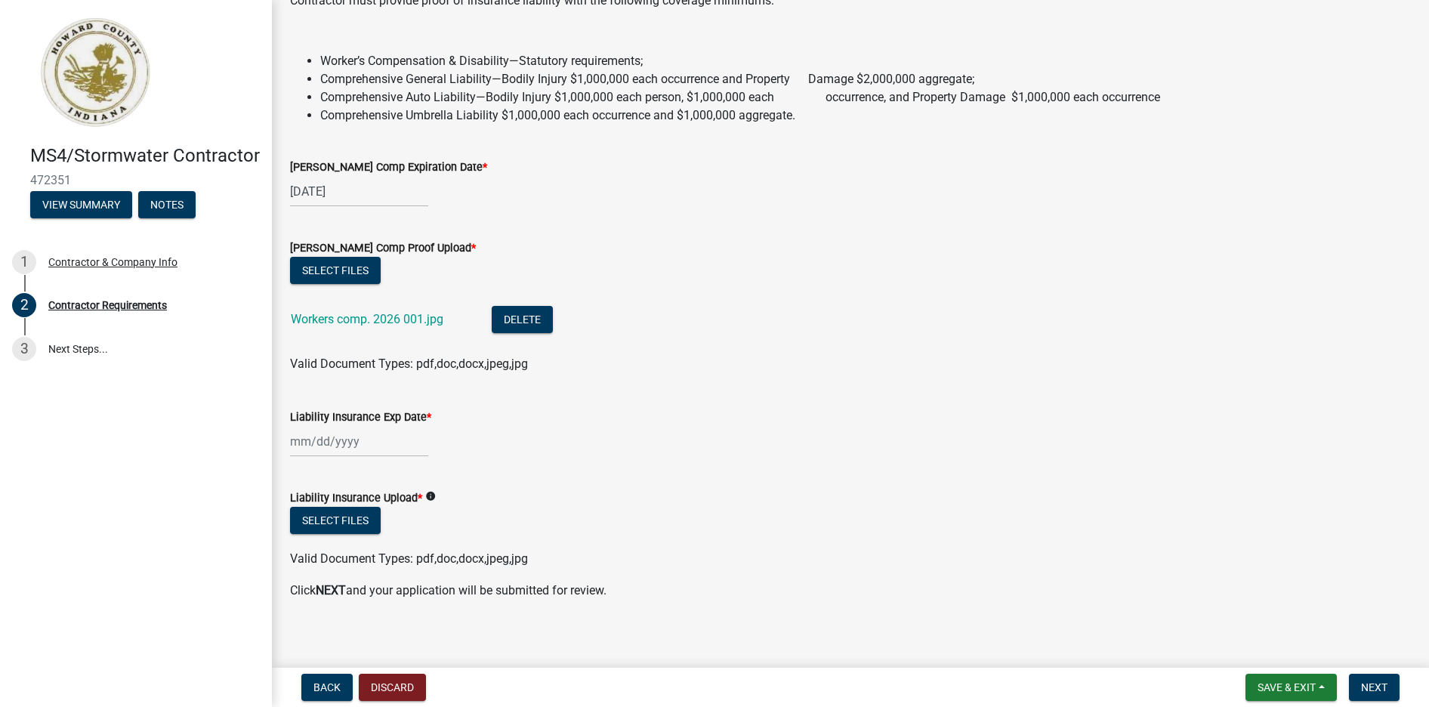
scroll to position [131, 0]
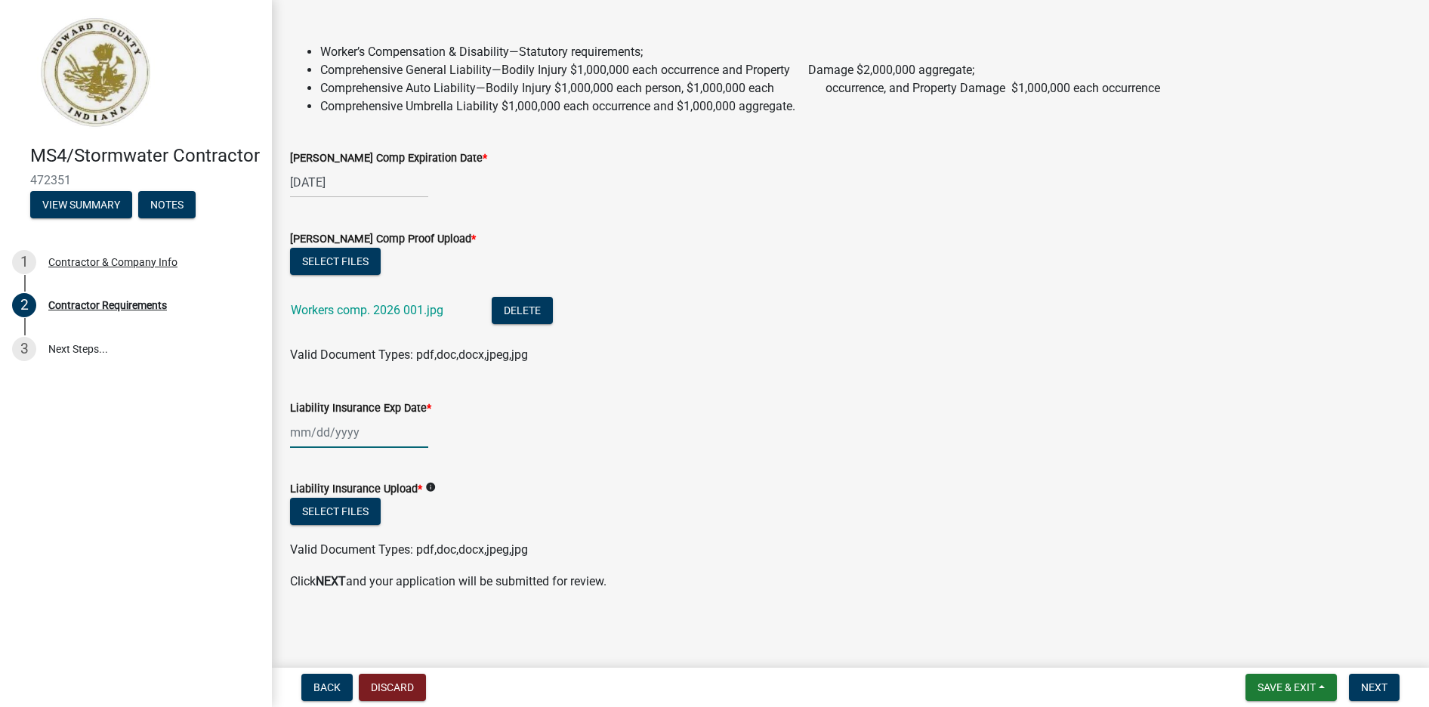
click at [376, 436] on input "Liability Insurance Exp Date *" at bounding box center [359, 432] width 138 height 31
select select "10"
select select "2025"
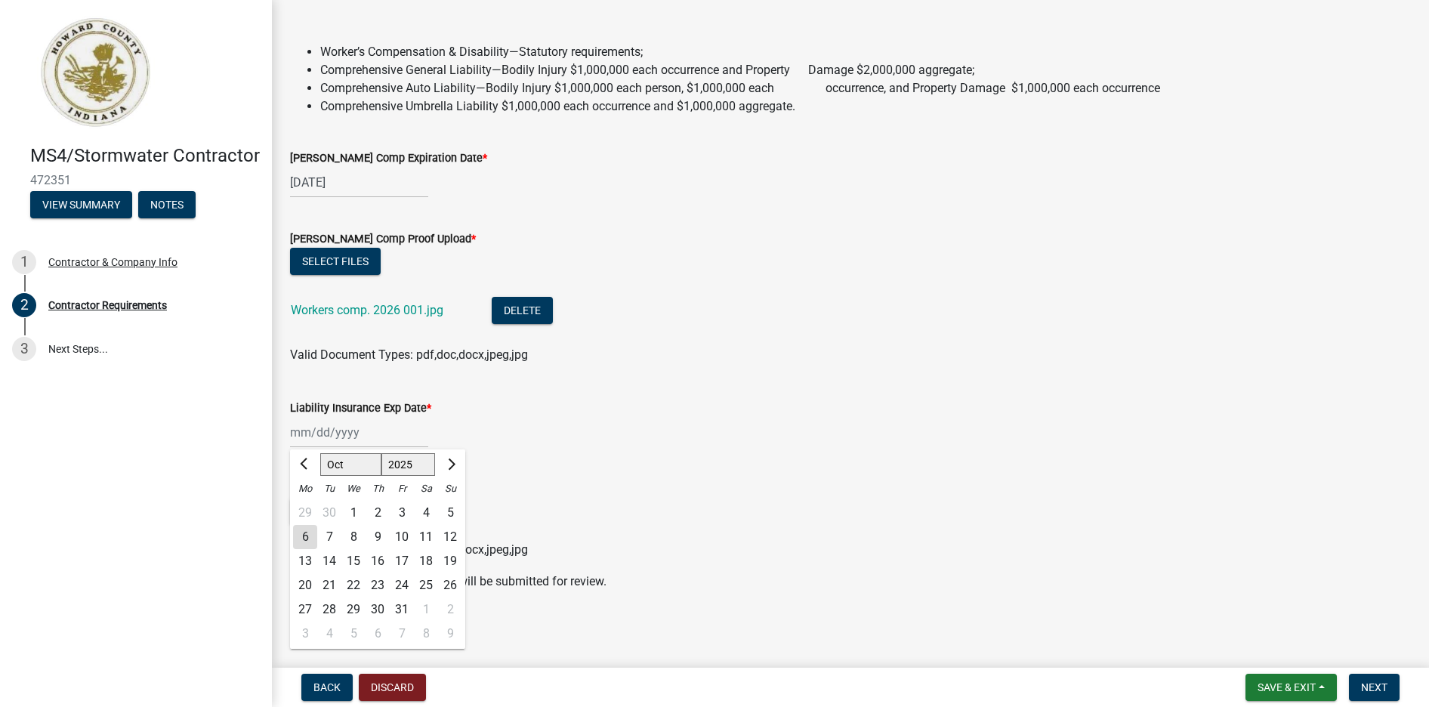
click at [590, 529] on ul at bounding box center [850, 535] width 1120 height 12
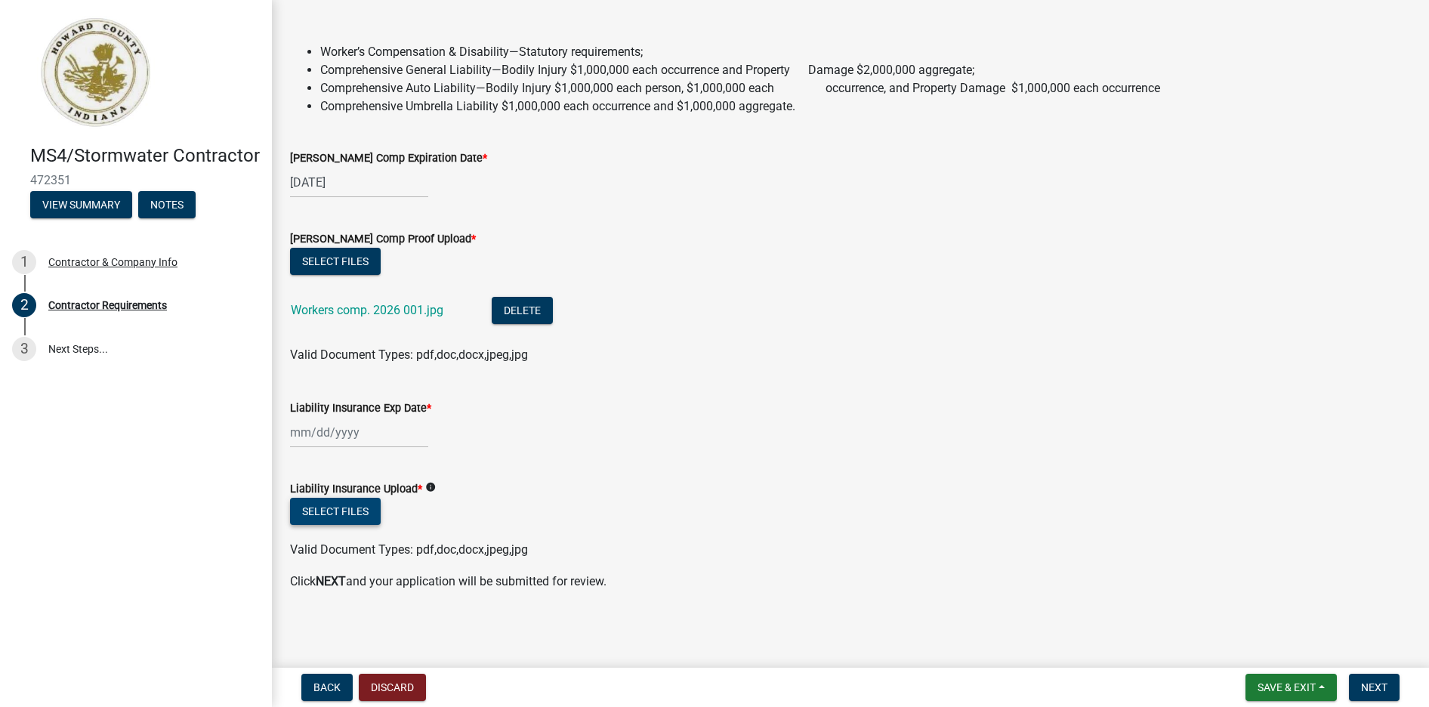
click at [331, 513] on button "Select files" at bounding box center [335, 511] width 91 height 27
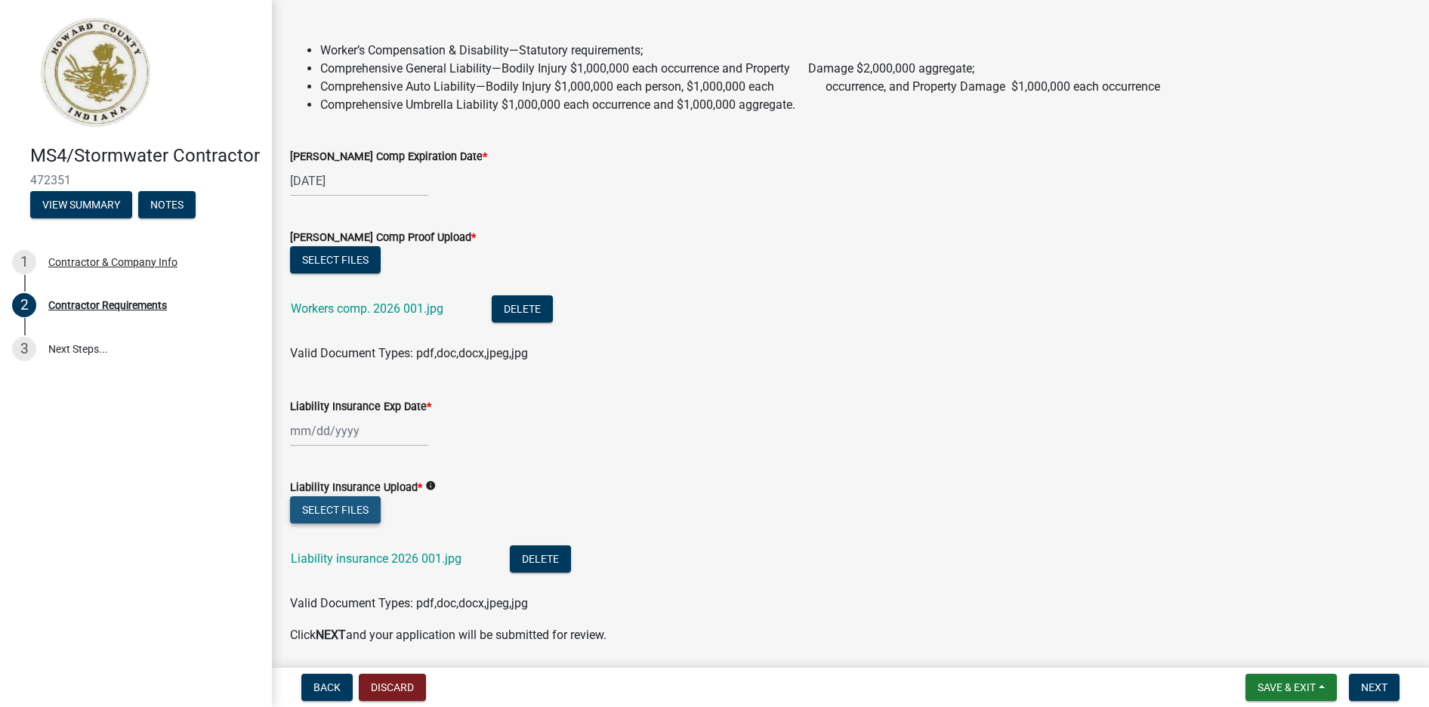
click at [350, 504] on button "Select files" at bounding box center [335, 509] width 91 height 27
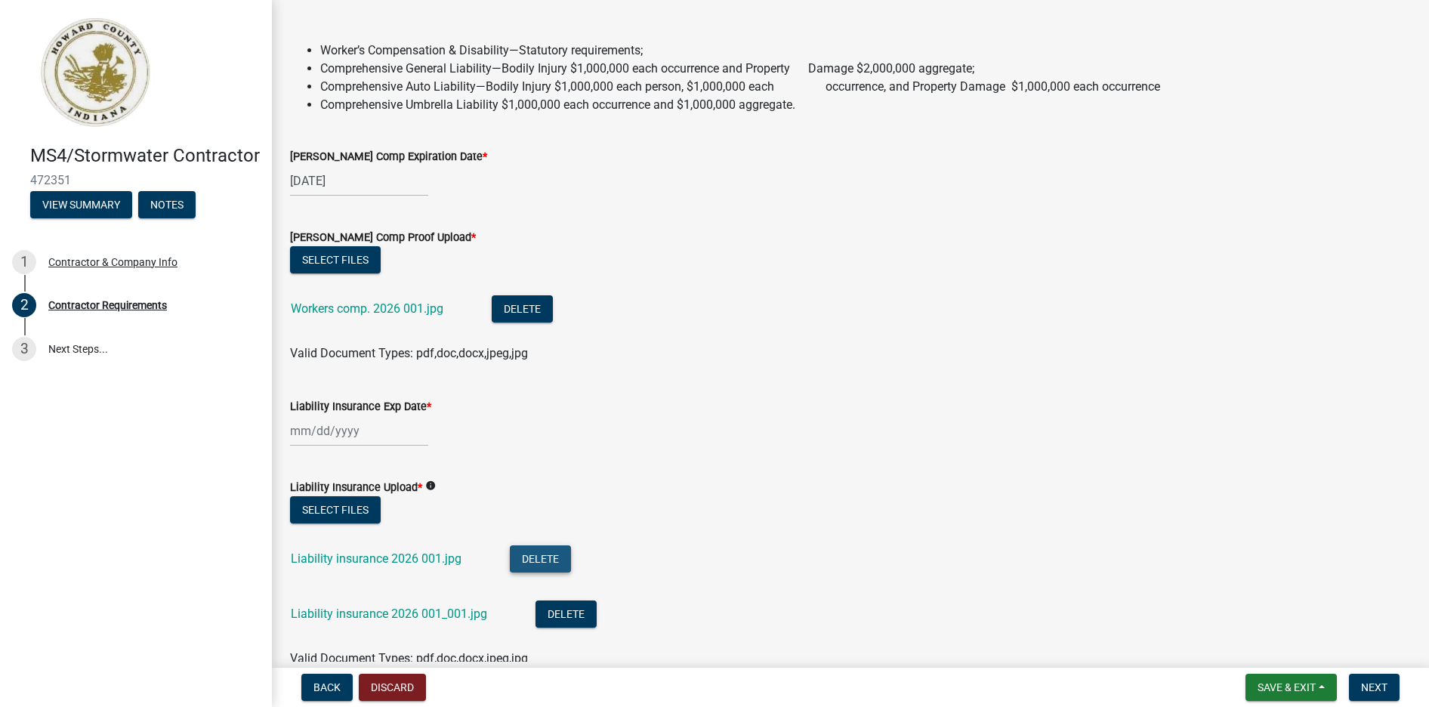
click at [535, 552] on button "Delete" at bounding box center [540, 558] width 61 height 27
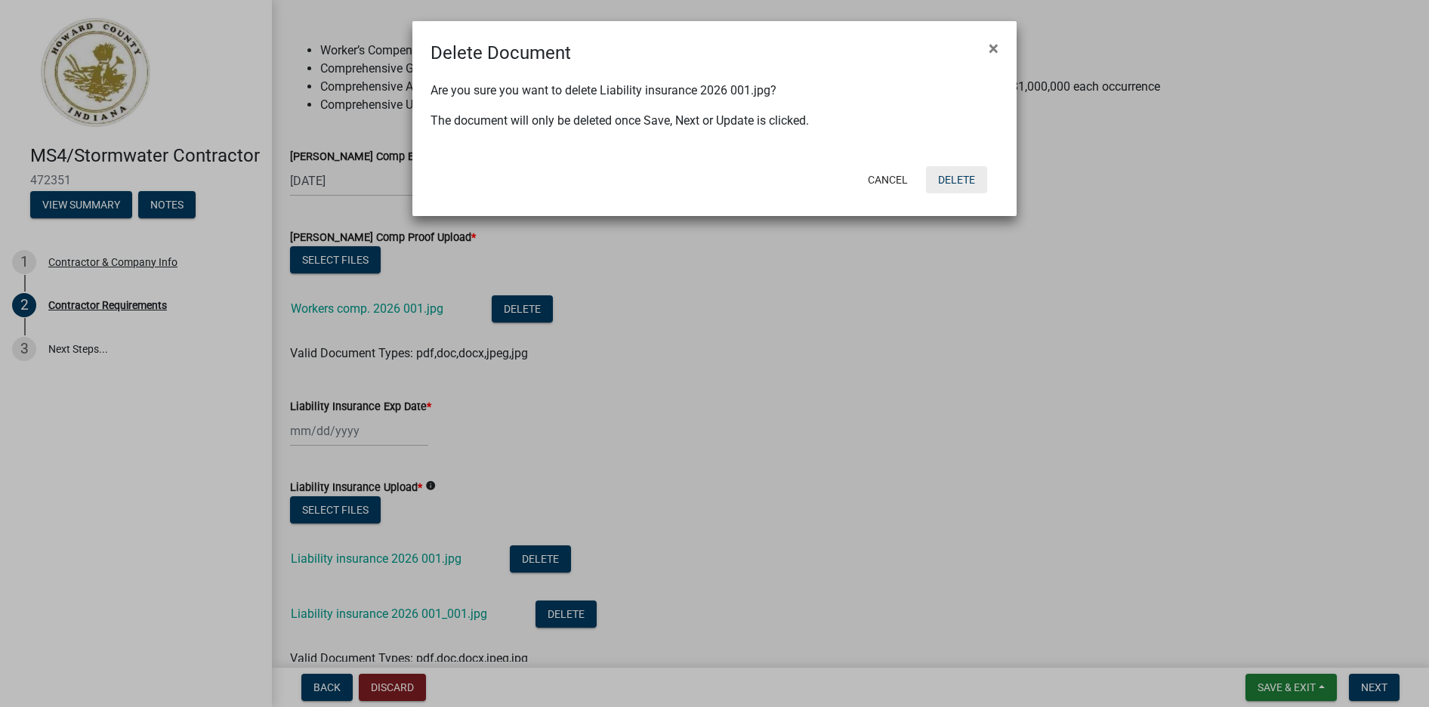
click at [939, 183] on button "Delete" at bounding box center [956, 179] width 61 height 27
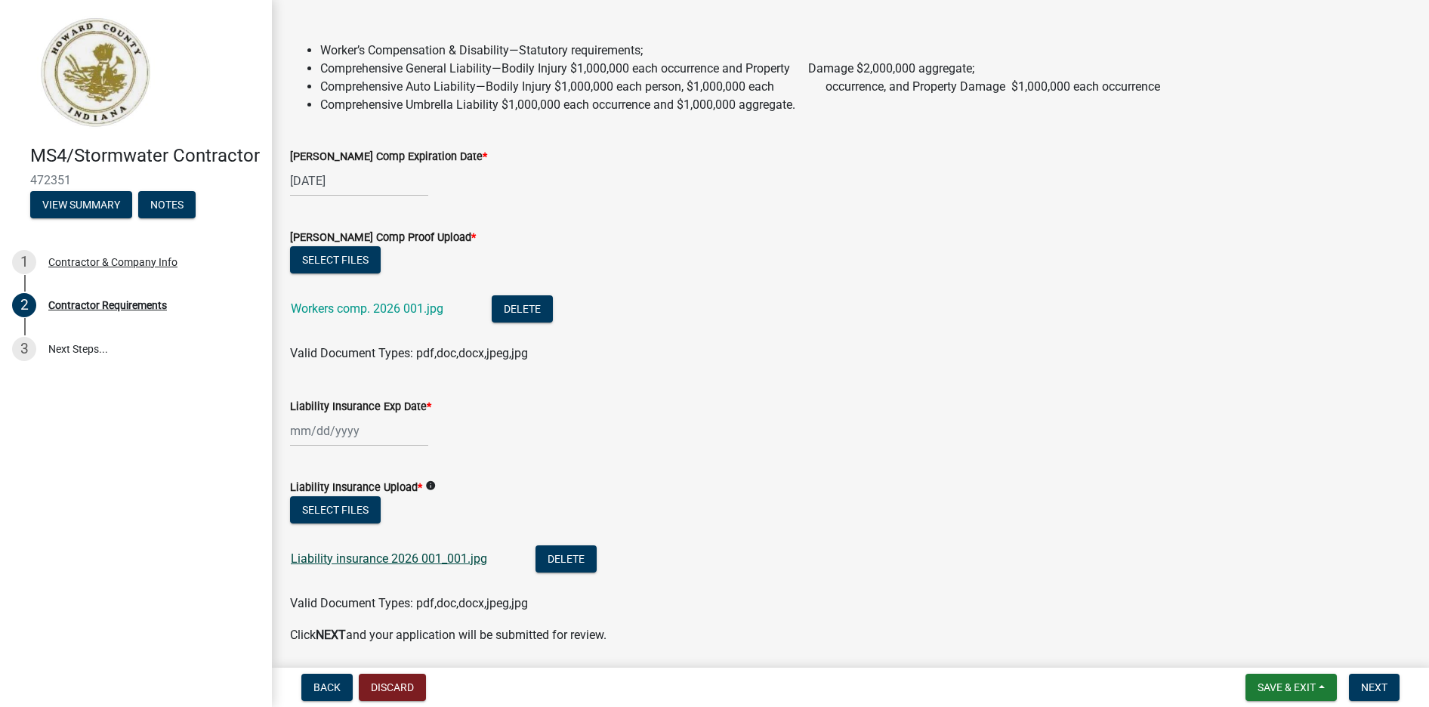
click at [350, 560] on link "Liability insurance 2026 001_001.jpg" at bounding box center [389, 558] width 196 height 14
click at [374, 412] on label "Liability Insurance Exp Date *" at bounding box center [360, 407] width 141 height 11
click at [374, 415] on input "Liability Insurance Exp Date *" at bounding box center [359, 430] width 138 height 31
select select "10"
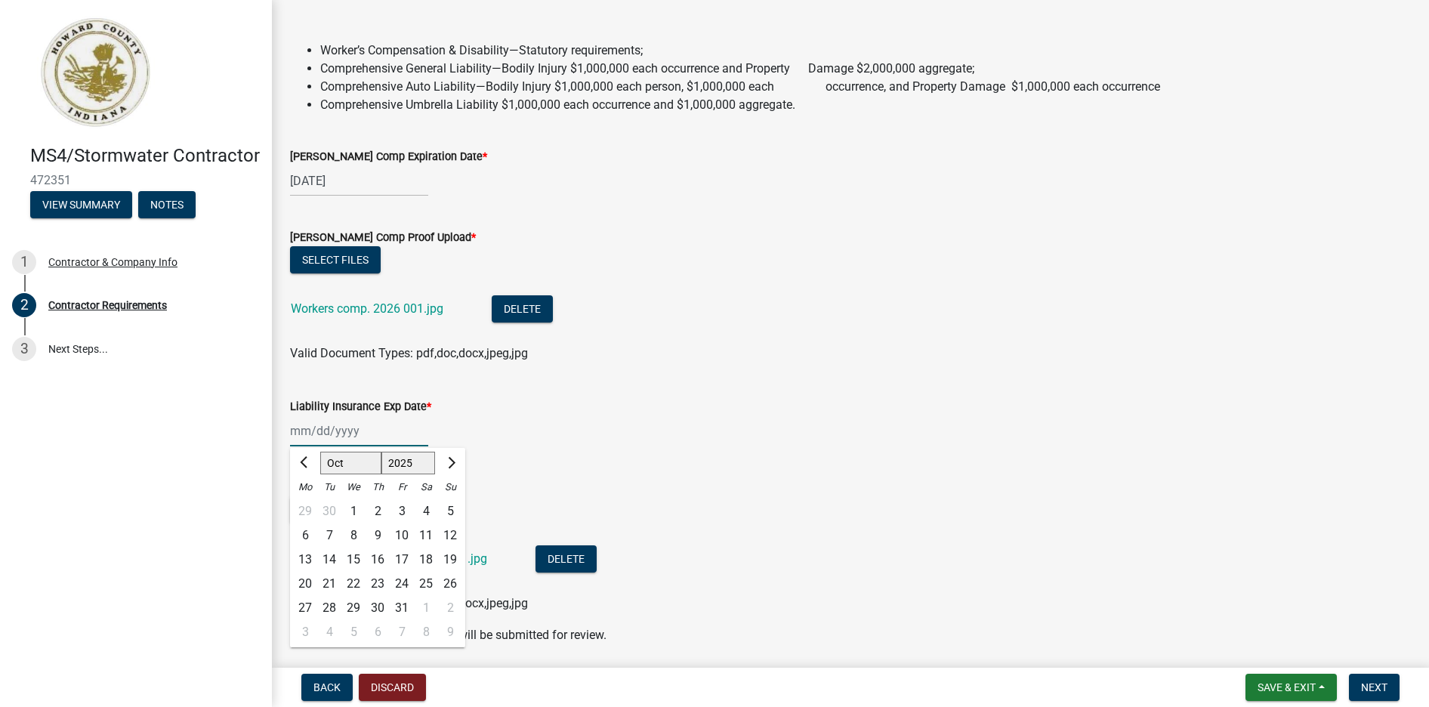
select select "2026"
click option "2026" at bounding box center [0, 0] width 0 height 0
click at [377, 510] on div "1" at bounding box center [377, 511] width 24 height 24
type input "[DATE]"
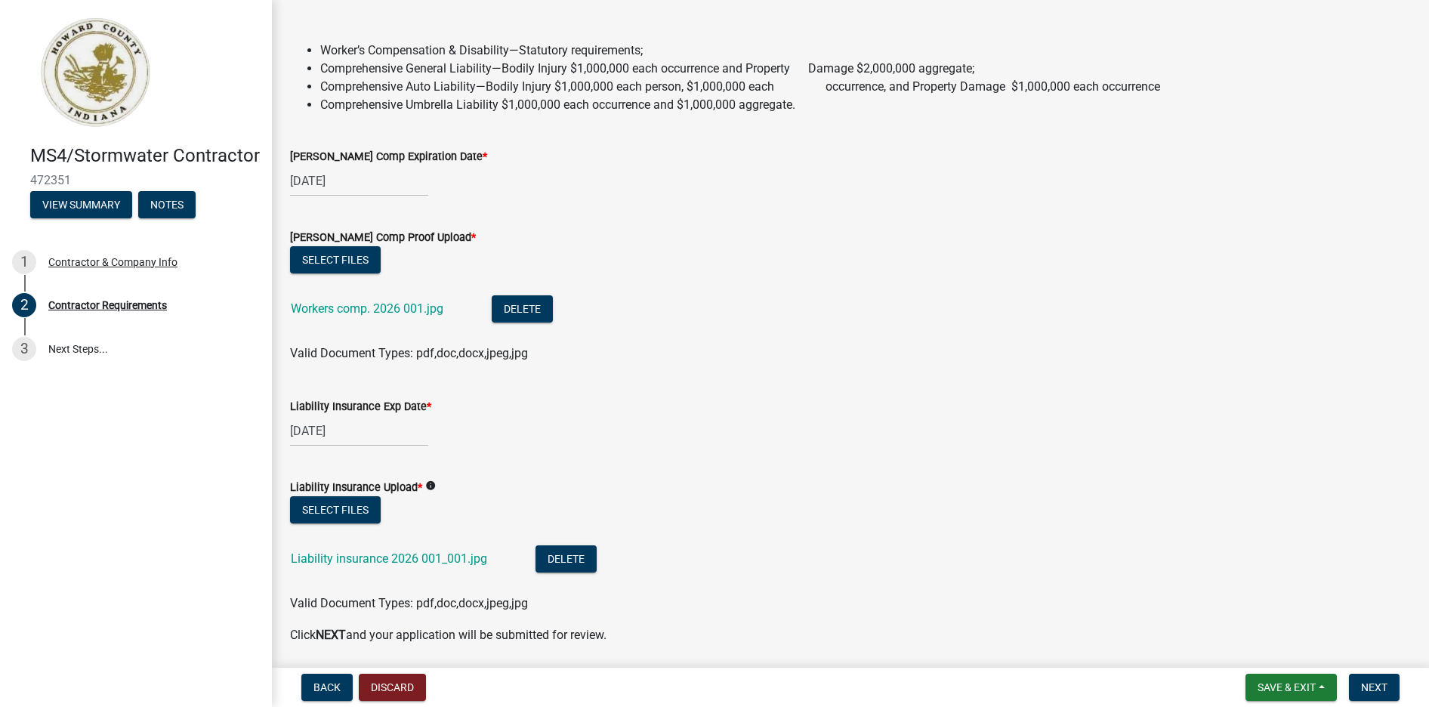
click at [301, 176] on input "[DATE]" at bounding box center [359, 180] width 138 height 31
select select "10"
select select "2026"
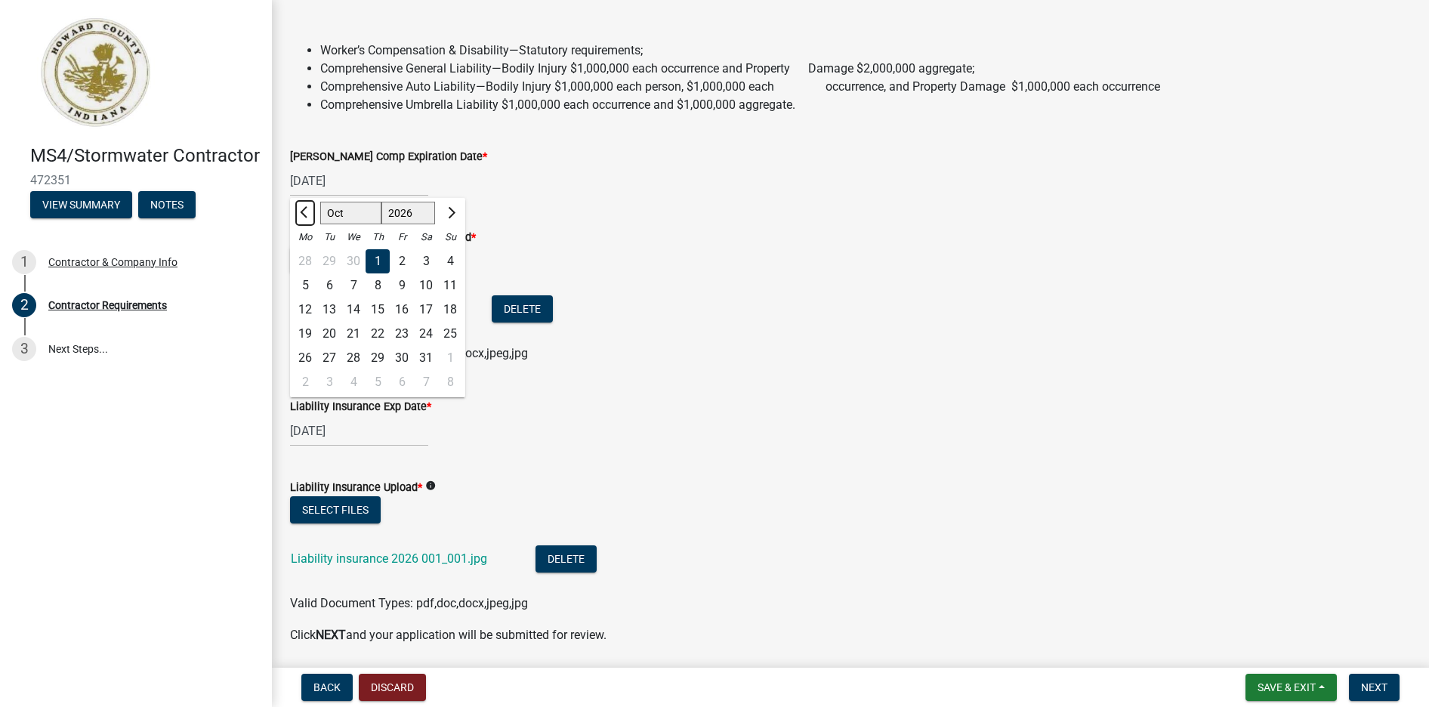
click at [298, 216] on button "Previous month" at bounding box center [305, 213] width 18 height 24
select select "9"
click at [336, 262] on div "1" at bounding box center [329, 261] width 24 height 24
type input "[DATE]"
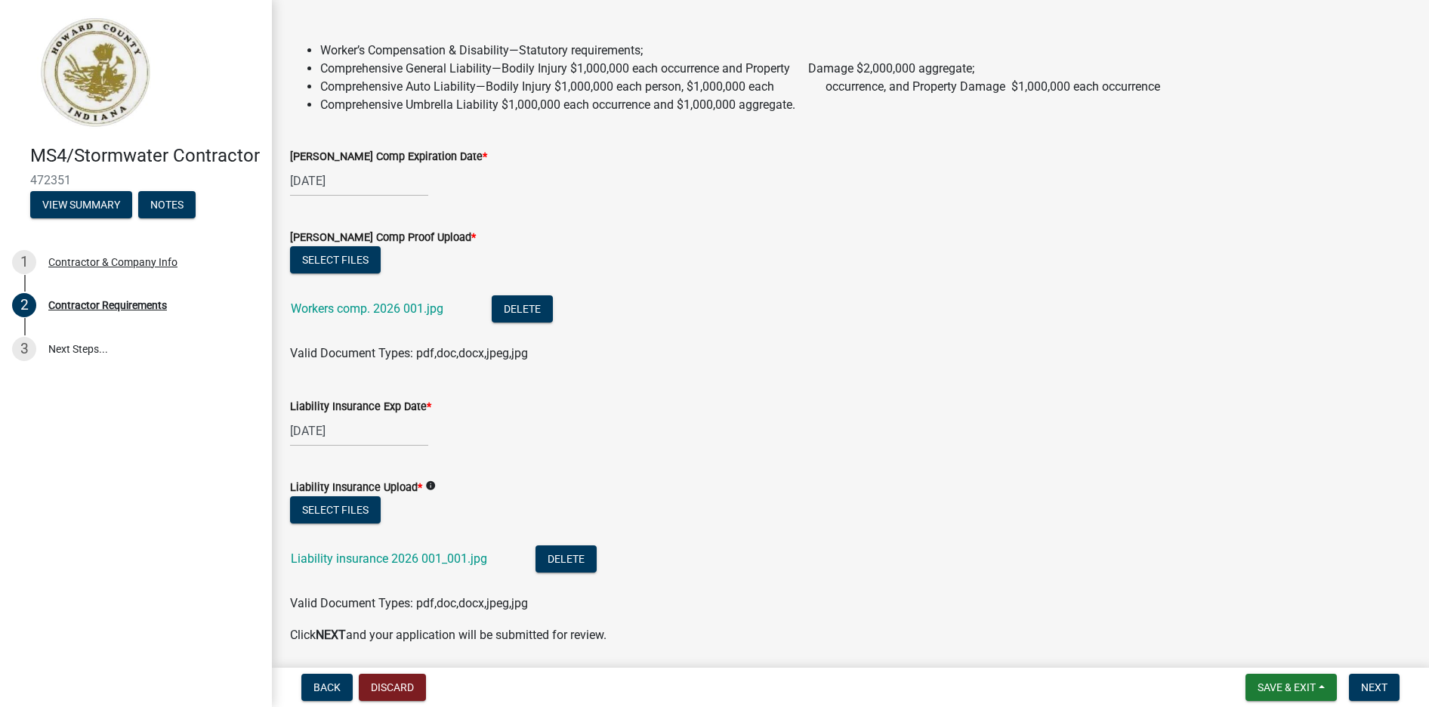
select select "10"
select select "2026"
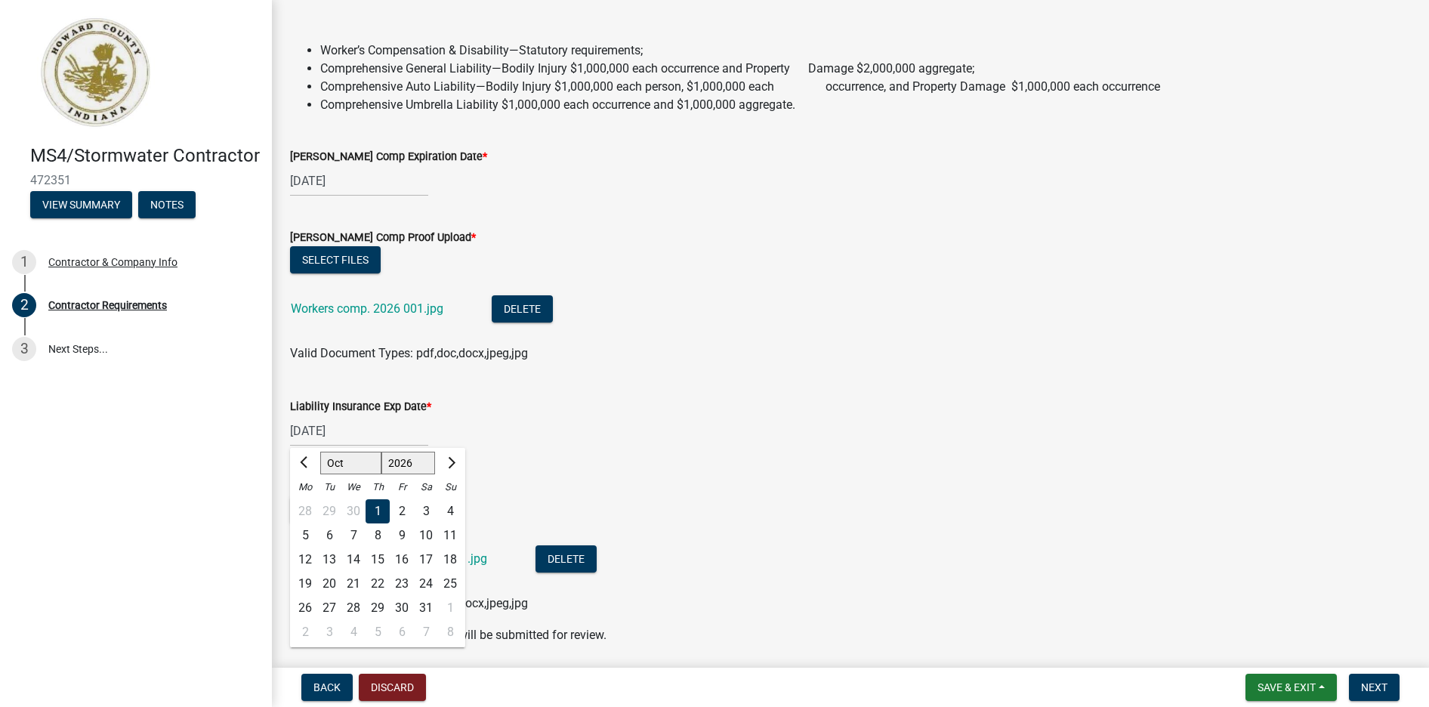
click at [304, 433] on input "[DATE]" at bounding box center [359, 430] width 138 height 31
click at [291, 452] on div at bounding box center [305, 463] width 30 height 24
click at [301, 463] on button "Previous month" at bounding box center [305, 463] width 18 height 24
select select "9"
click at [341, 508] on div "2" at bounding box center [353, 511] width 24 height 24
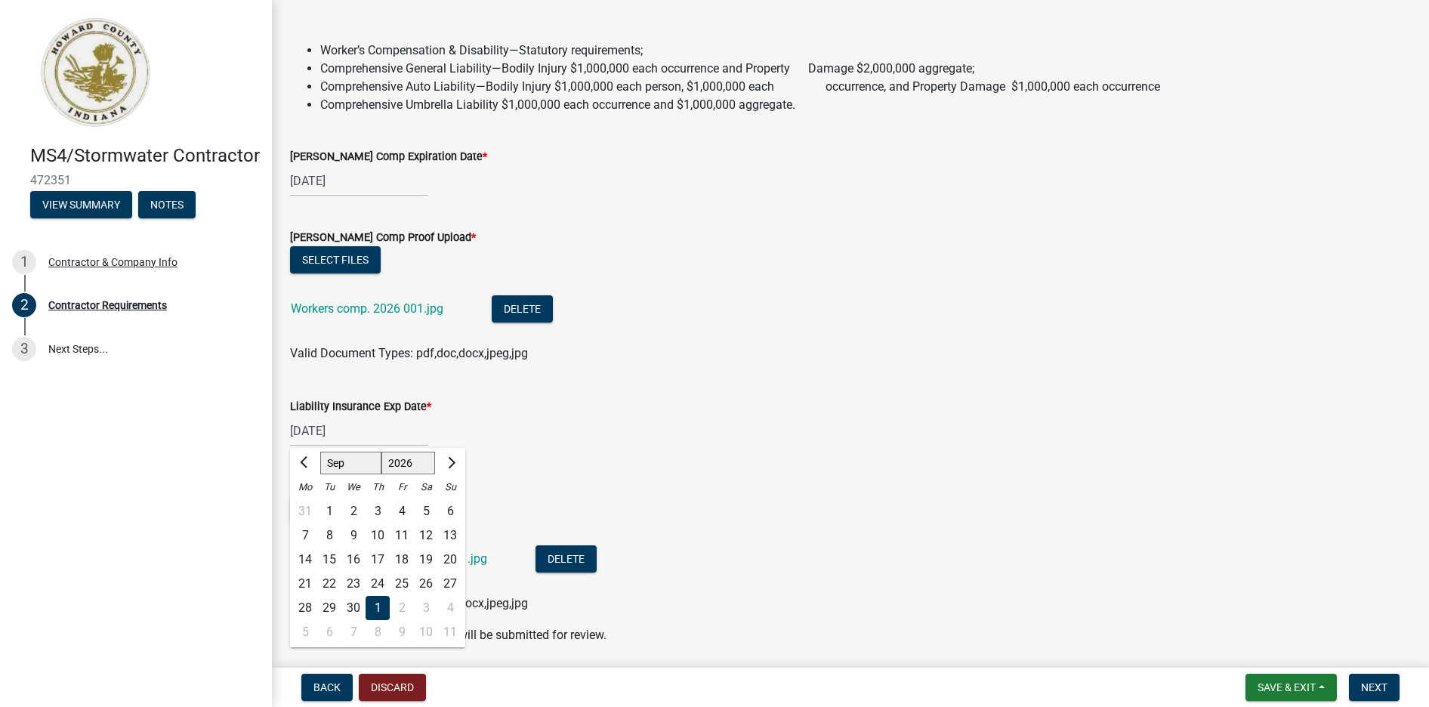
type input "[DATE]"
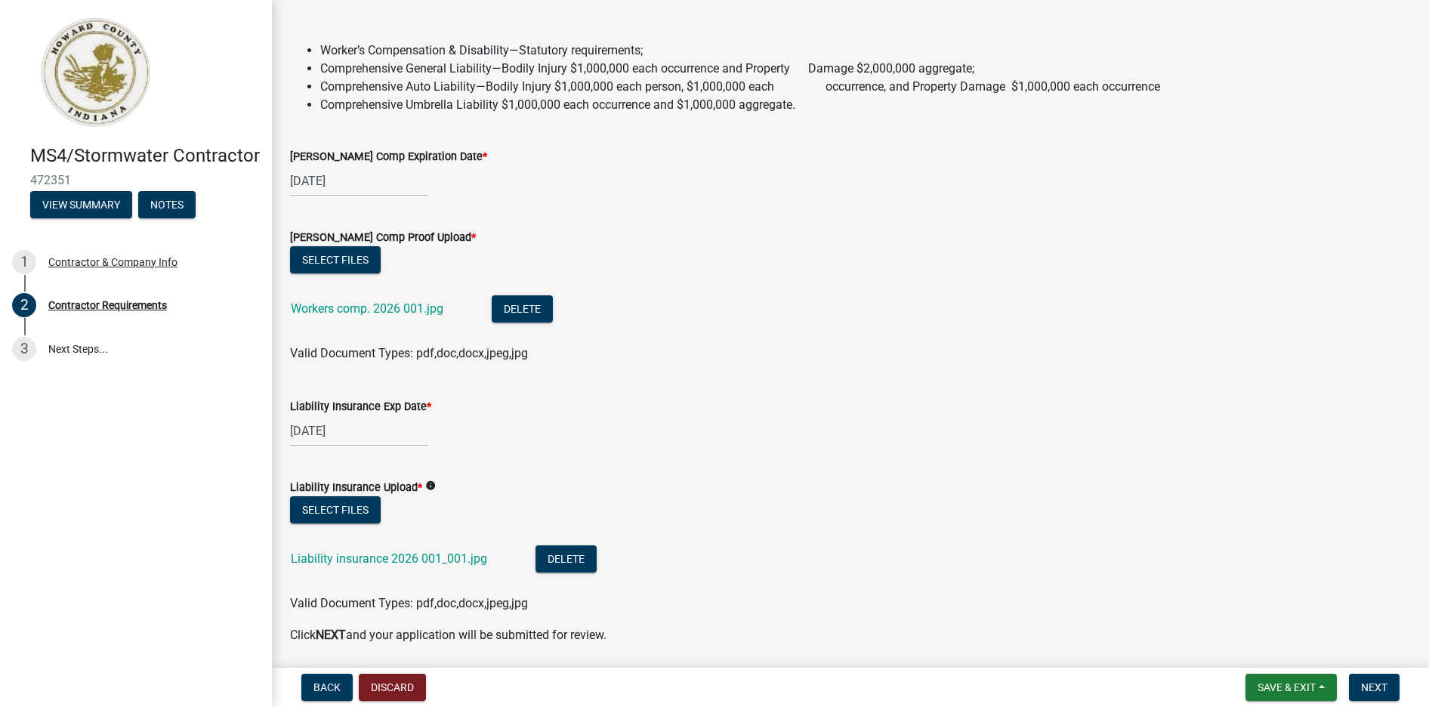
select select "9"
select select "2026"
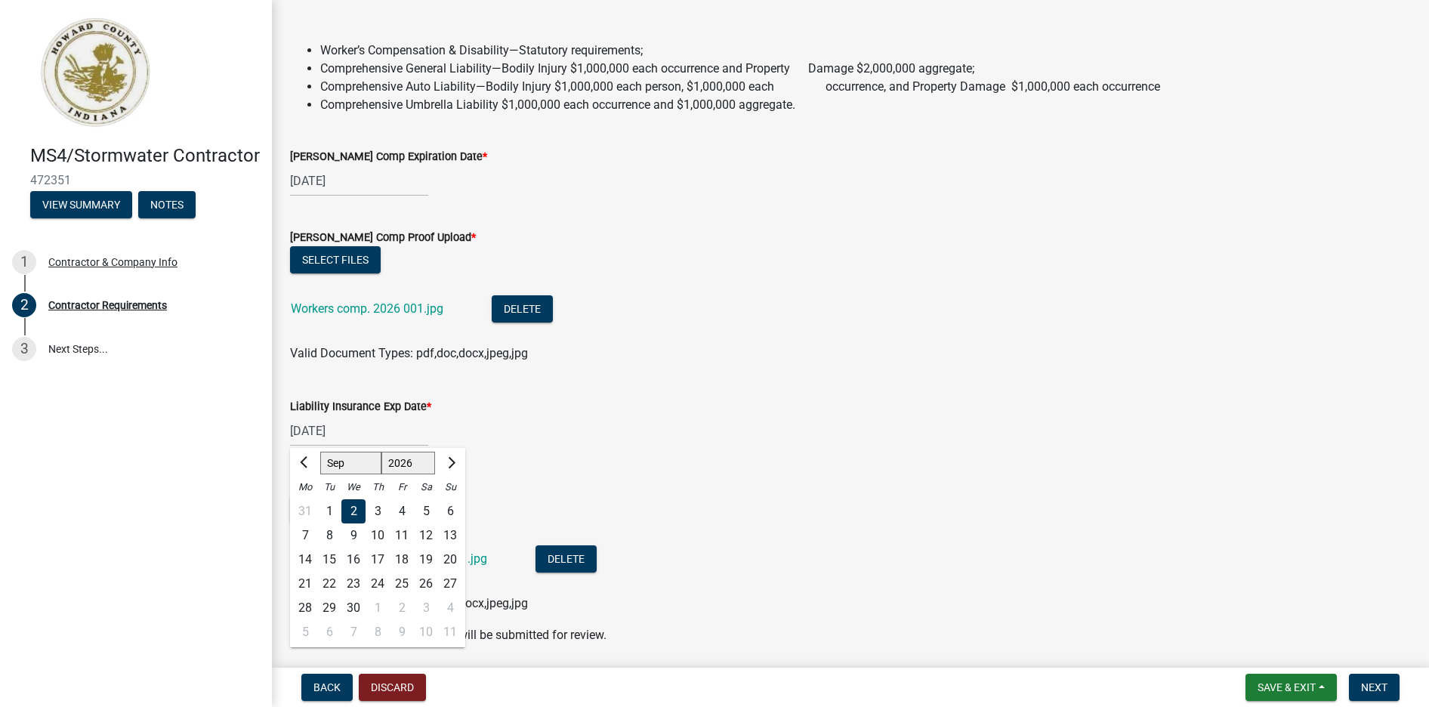
click at [310, 428] on input "[DATE]" at bounding box center [359, 430] width 138 height 31
click at [322, 516] on div "1" at bounding box center [329, 511] width 24 height 24
type input "[DATE]"
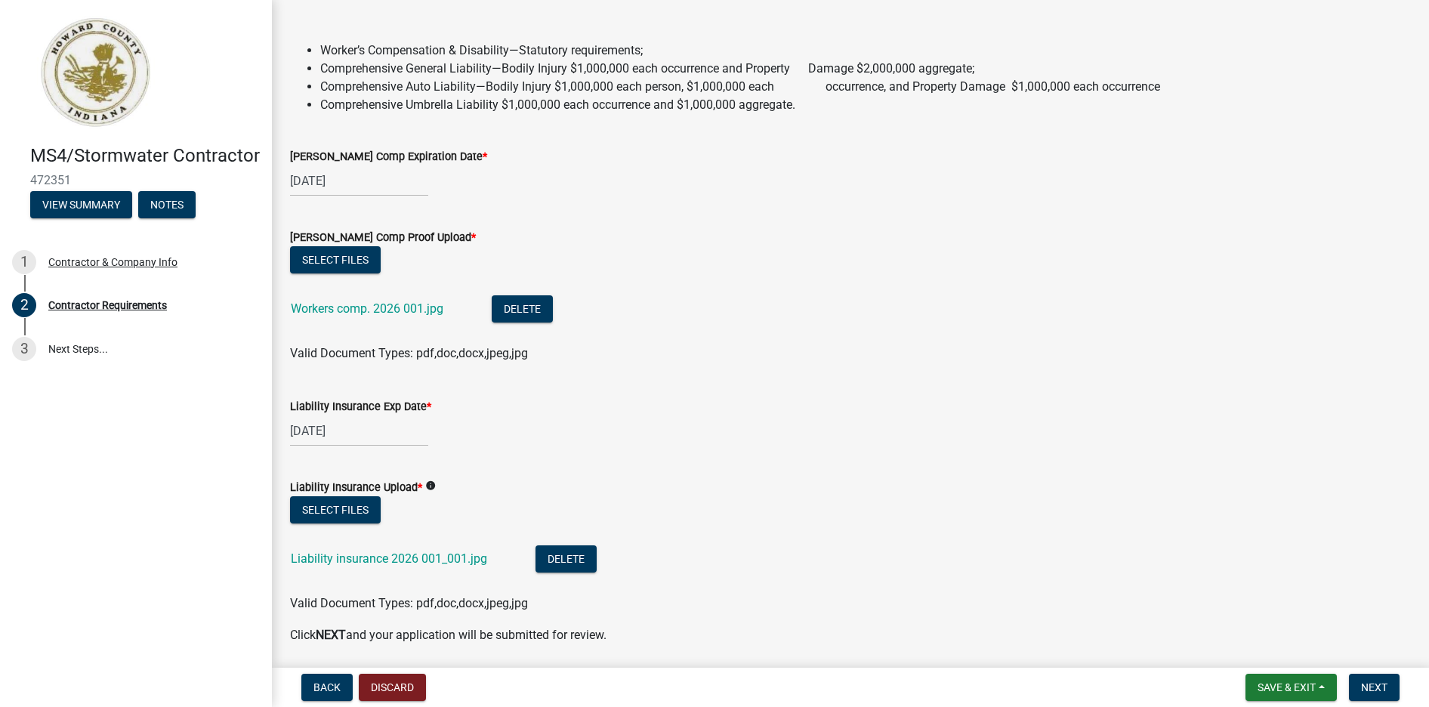
scroll to position [186, 0]
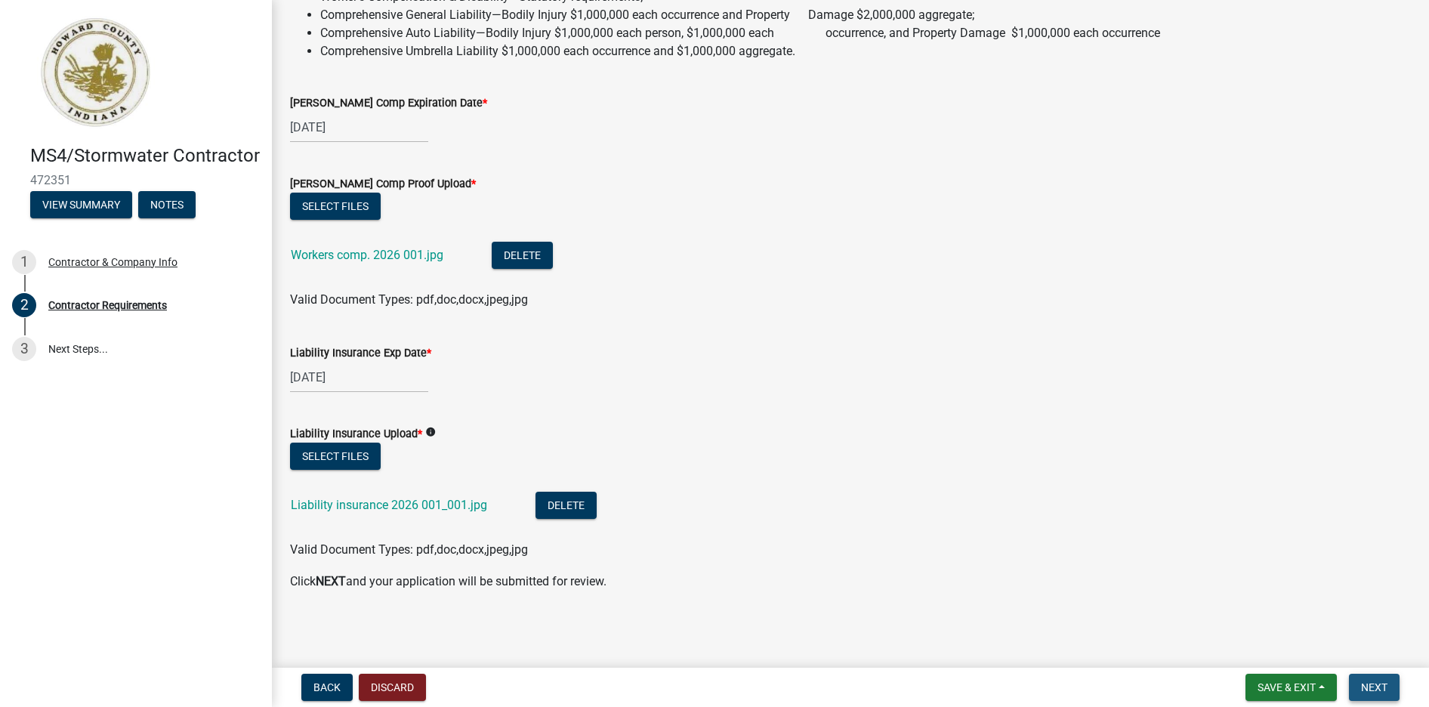
click at [1355, 679] on button "Next" at bounding box center [1373, 686] width 51 height 27
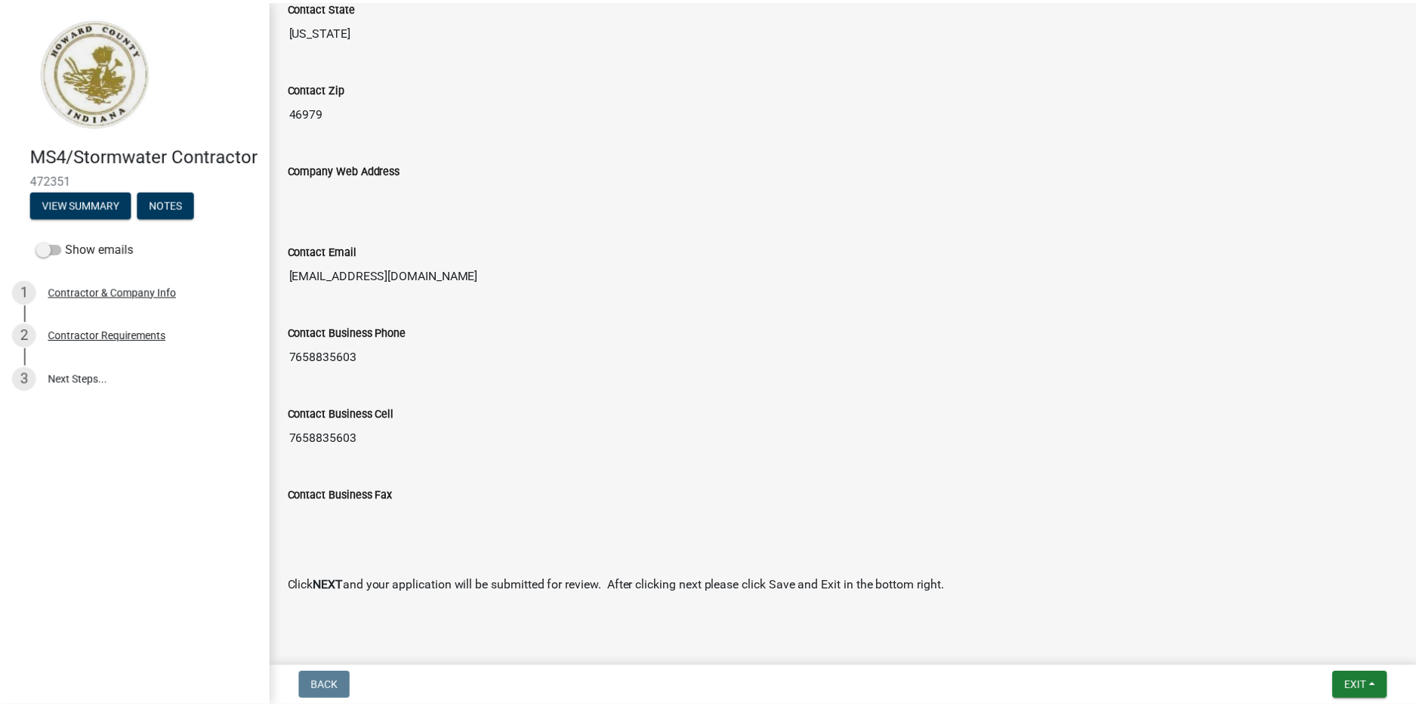
scroll to position [798, 0]
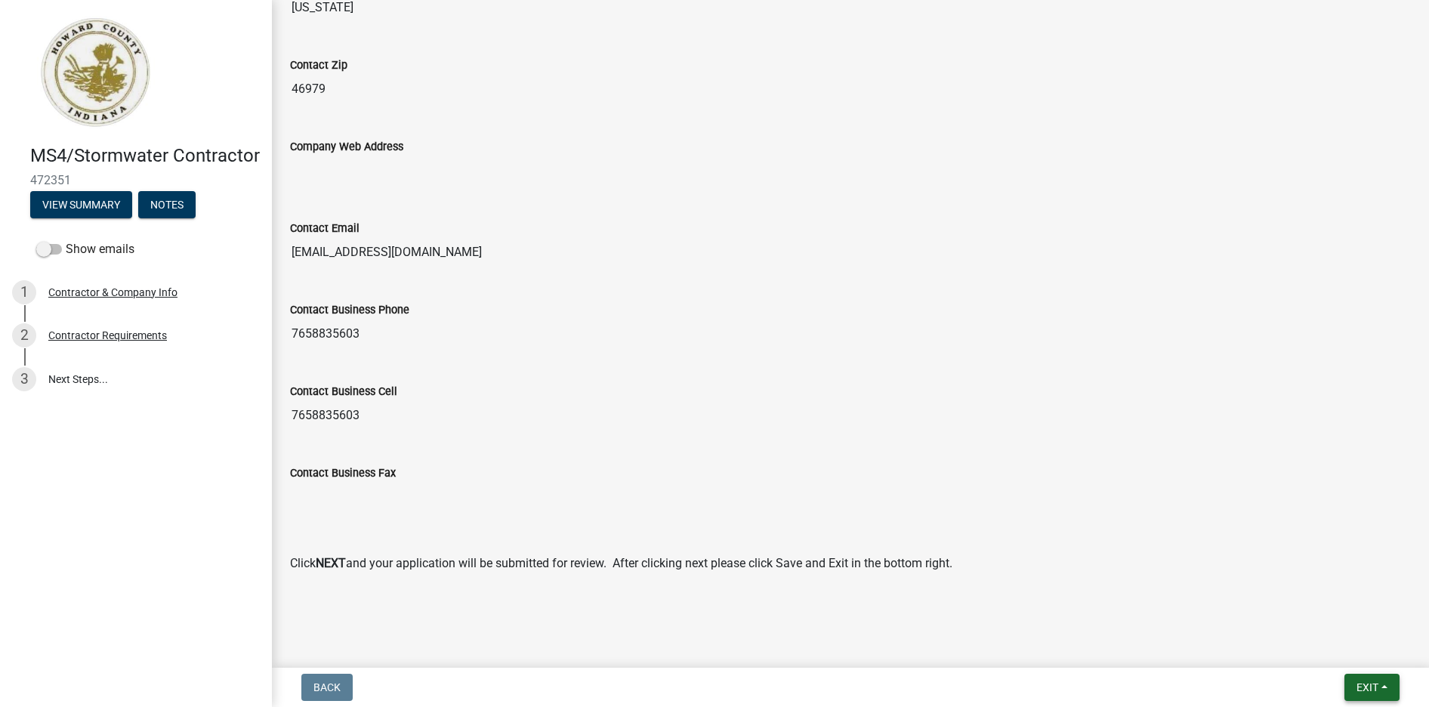
click at [1372, 683] on span "Exit" at bounding box center [1367, 687] width 22 height 12
click at [1331, 649] on button "Save & Exit" at bounding box center [1338, 648] width 121 height 36
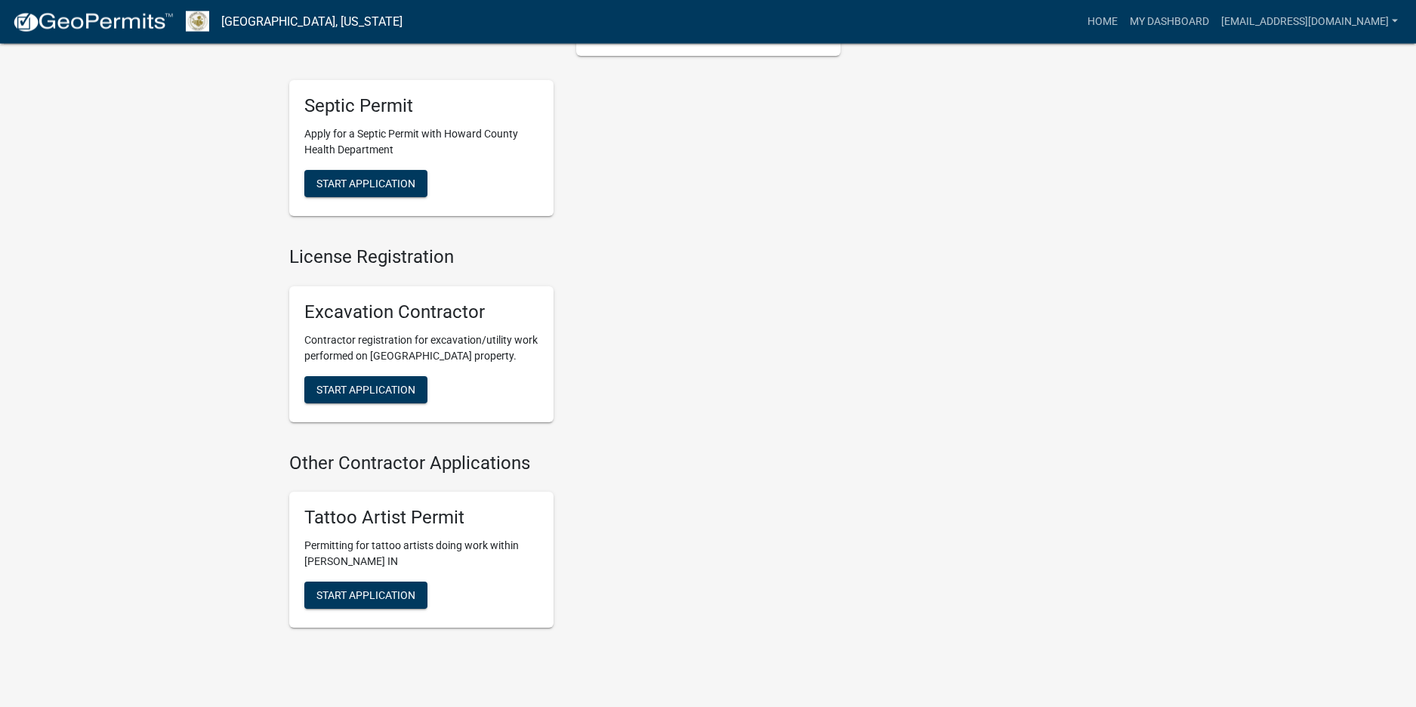
scroll to position [2002, 0]
